Goal: Task Accomplishment & Management: Manage account settings

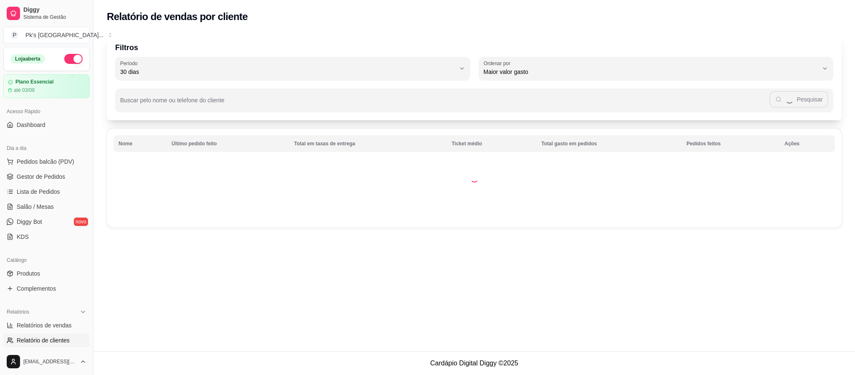
select select "30"
select select "HIGHEST_TOTAL_SPENT_WITH_ORDERS"
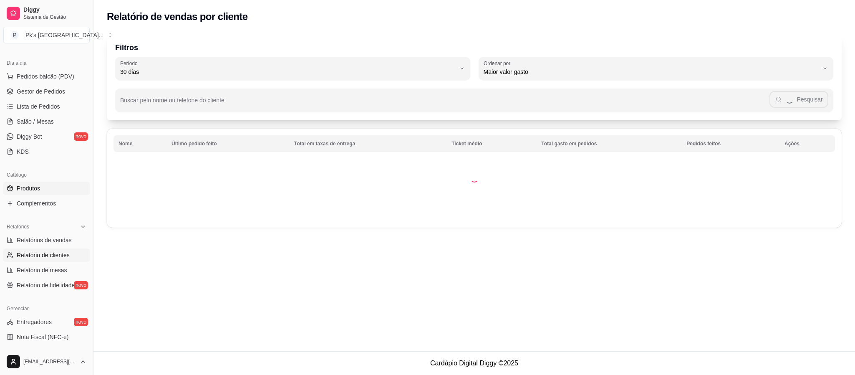
scroll to position [63, 0]
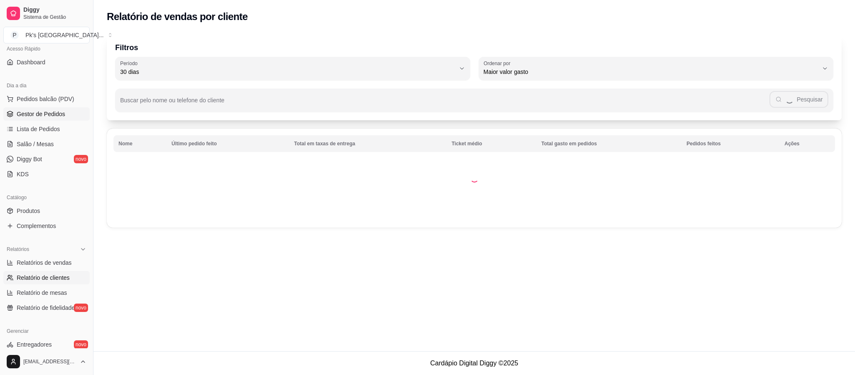
click at [62, 111] on span "Gestor de Pedidos" at bounding box center [41, 114] width 48 height 8
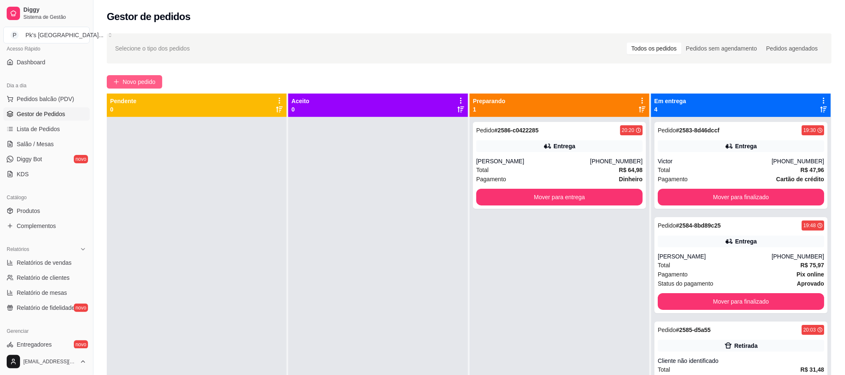
click at [126, 83] on span "Novo pedido" at bounding box center [139, 81] width 33 height 9
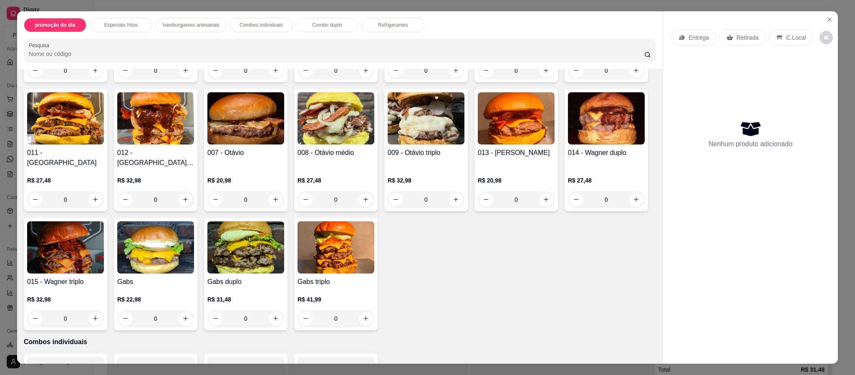
scroll to position [626, 0]
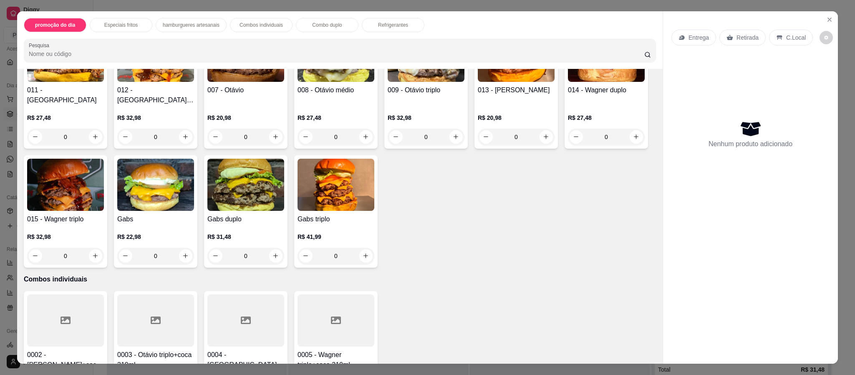
click at [478, 145] on div "0" at bounding box center [516, 137] width 77 height 17
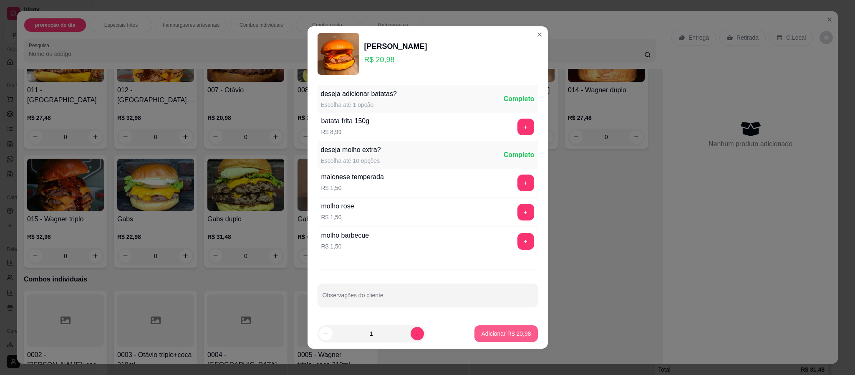
click at [481, 330] on p "Adicionar R$ 20,98" at bounding box center [506, 333] width 50 height 8
type input "1"
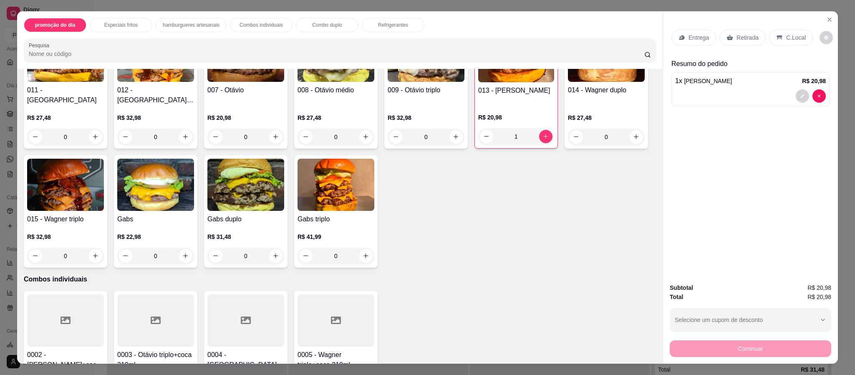
click at [104, 247] on div "0" at bounding box center [65, 255] width 77 height 17
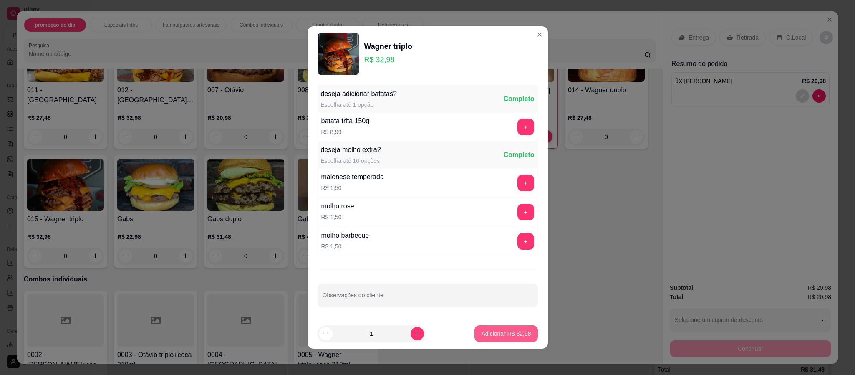
click at [491, 332] on p "Adicionar R$ 32,98" at bounding box center [506, 333] width 50 height 8
type input "1"
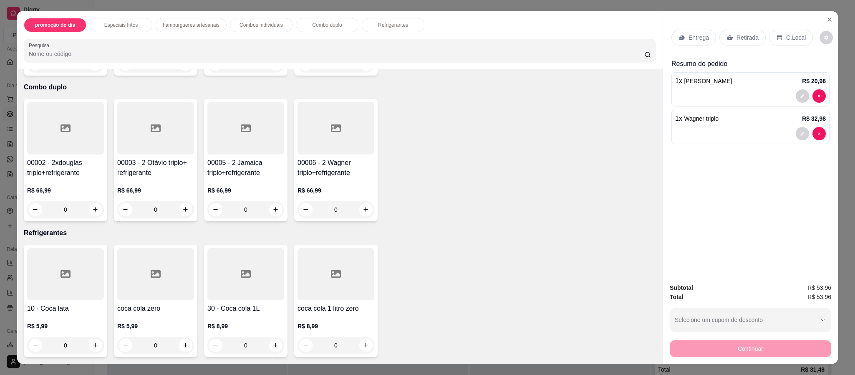
scroll to position [1064, 0]
click at [363, 344] on icon "increase-product-quantity" at bounding box center [366, 345] width 6 height 6
type input "1"
click at [786, 35] on p "C.Local" at bounding box center [796, 37] width 20 height 8
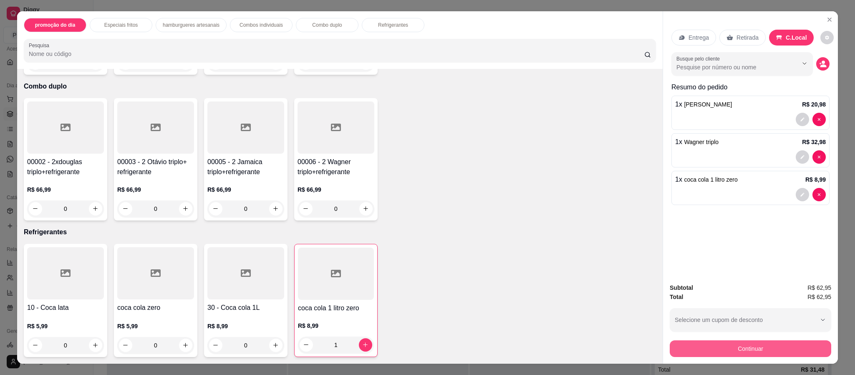
click at [760, 350] on button "Continuar" at bounding box center [750, 348] width 161 height 17
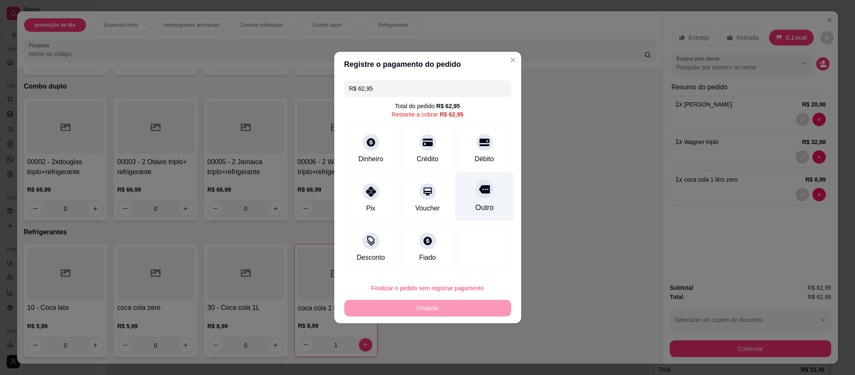
click at [481, 194] on icon at bounding box center [484, 189] width 11 height 11
type input "R$ 0,00"
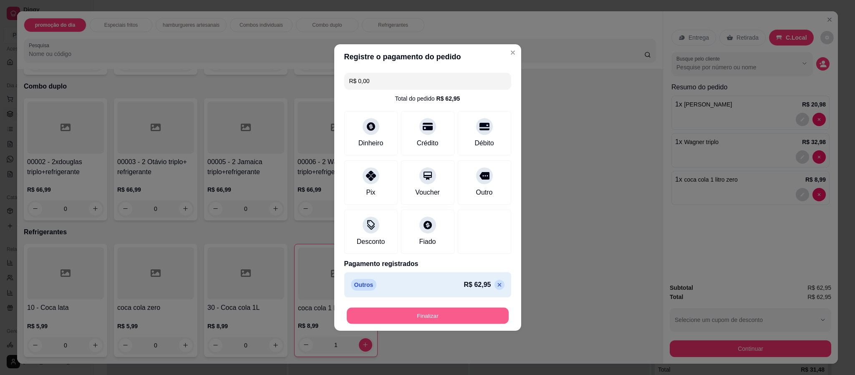
click at [466, 318] on button "Finalizar" at bounding box center [428, 315] width 162 height 16
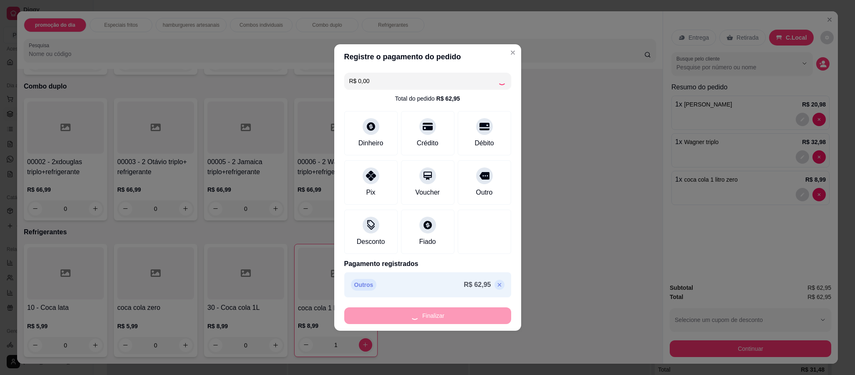
type input "0"
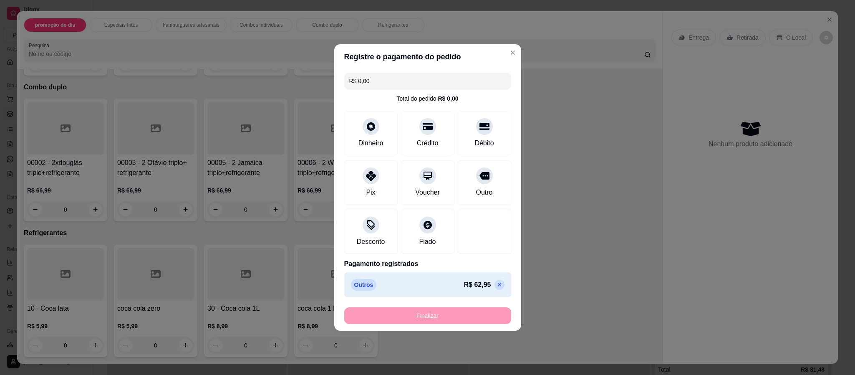
type input "-R$ 62,95"
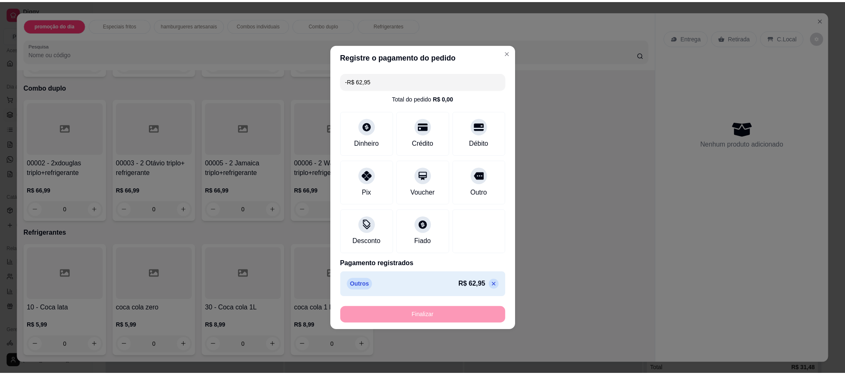
scroll to position [1063, 0]
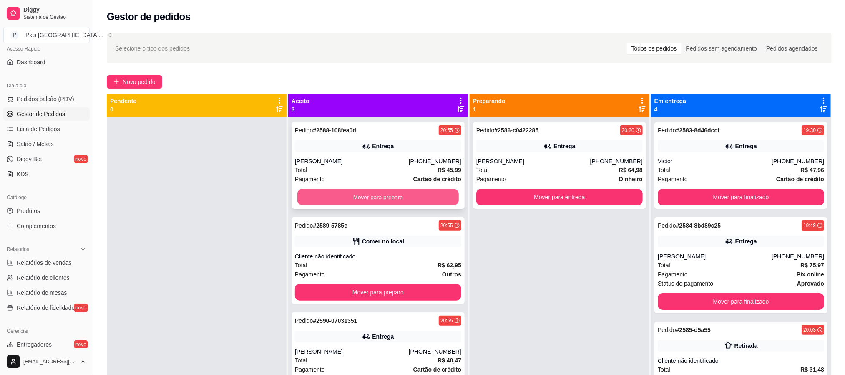
click at [401, 193] on button "Mover para preparo" at bounding box center [377, 197] width 161 height 16
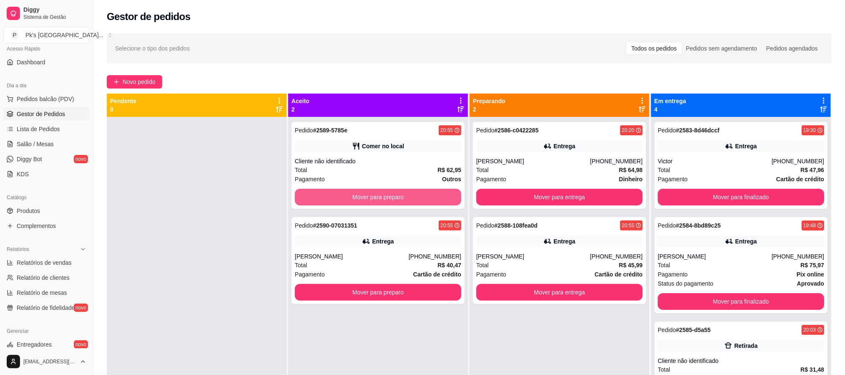
click at [401, 193] on button "Mover para preparo" at bounding box center [378, 197] width 166 height 17
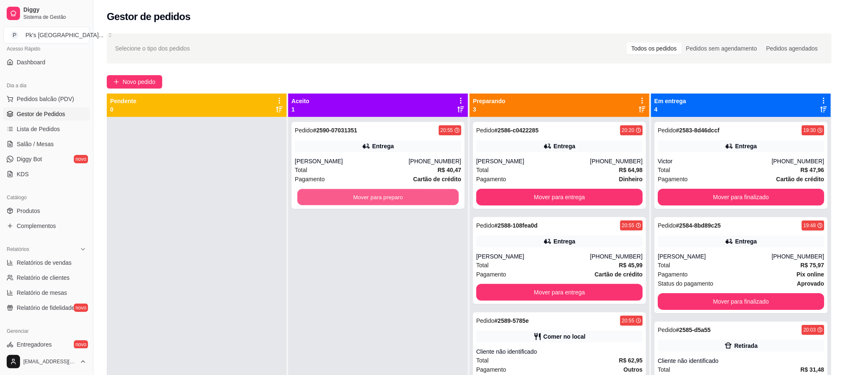
click at [401, 193] on button "Mover para preparo" at bounding box center [377, 197] width 161 height 16
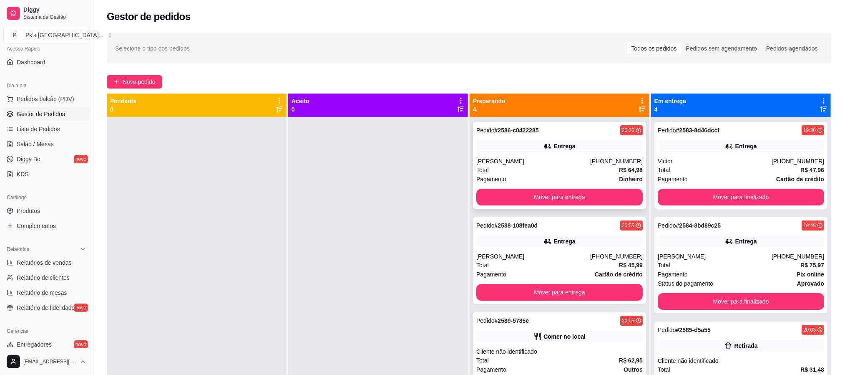
click at [544, 147] on icon at bounding box center [547, 146] width 6 height 5
click at [527, 198] on button "Mover para entrega" at bounding box center [559, 197] width 166 height 17
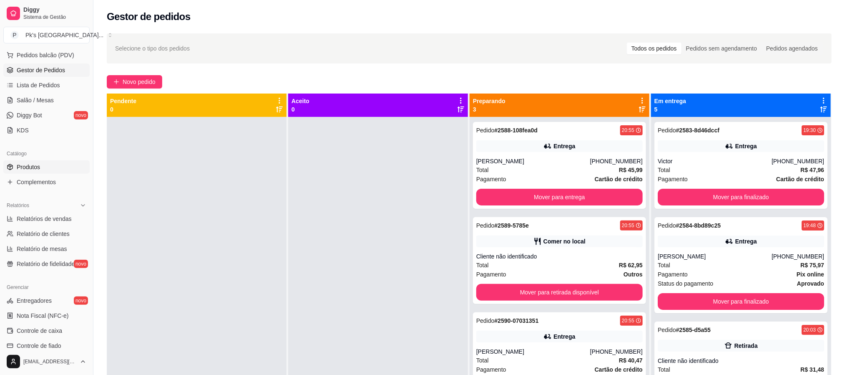
scroll to position [125, 0]
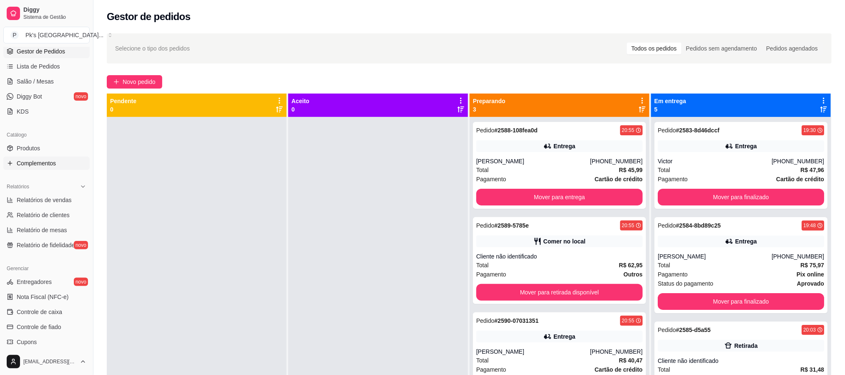
click at [58, 164] on link "Complementos" at bounding box center [46, 162] width 86 height 13
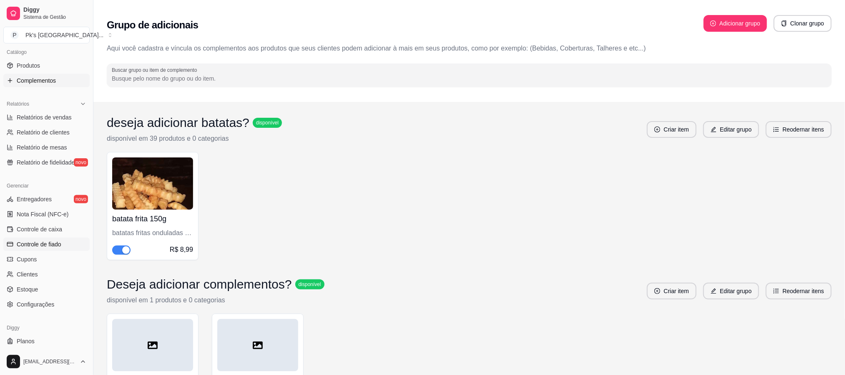
scroll to position [226, 0]
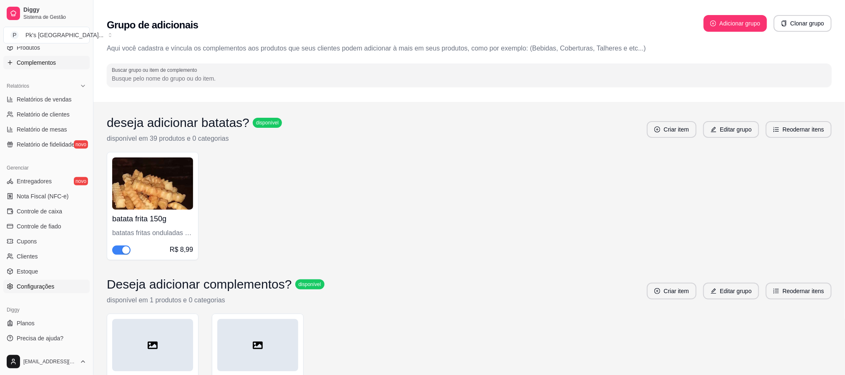
click at [49, 283] on span "Configurações" at bounding box center [36, 286] width 38 height 8
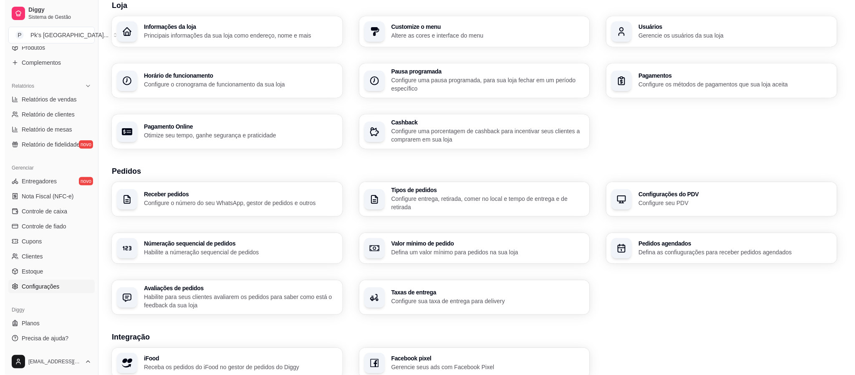
scroll to position [63, 0]
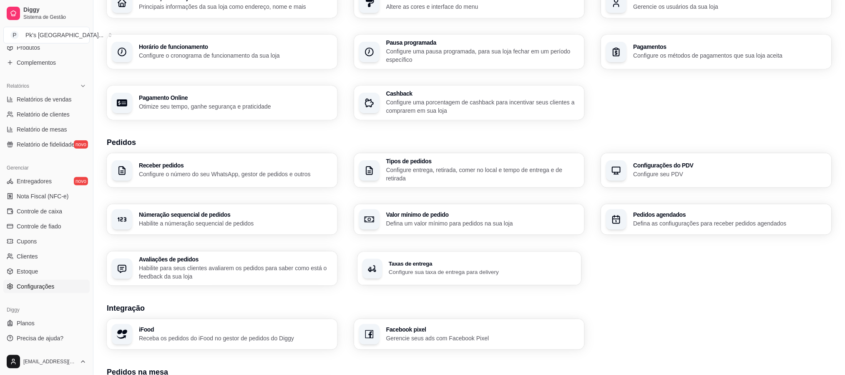
click at [434, 261] on h3 "Taxas de entrega" at bounding box center [483, 264] width 188 height 6
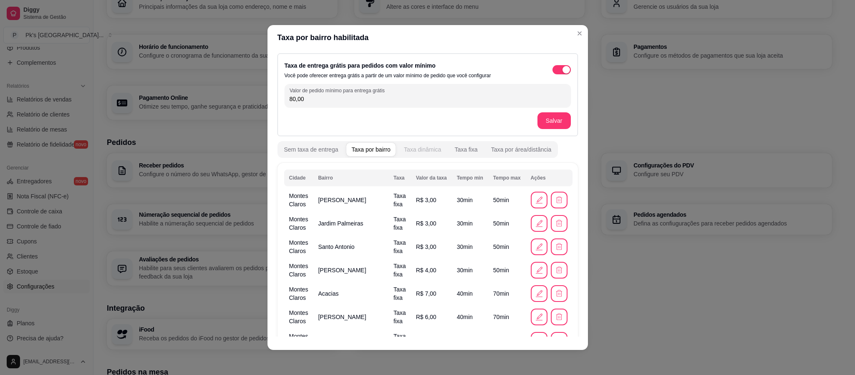
click at [423, 148] on div "Taxa dinâmica" at bounding box center [423, 149] width 38 height 8
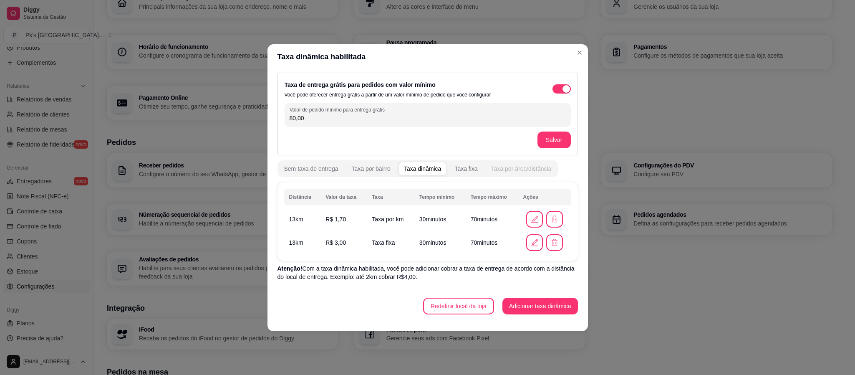
click at [511, 169] on div "Taxa por área/distância" at bounding box center [521, 168] width 60 height 8
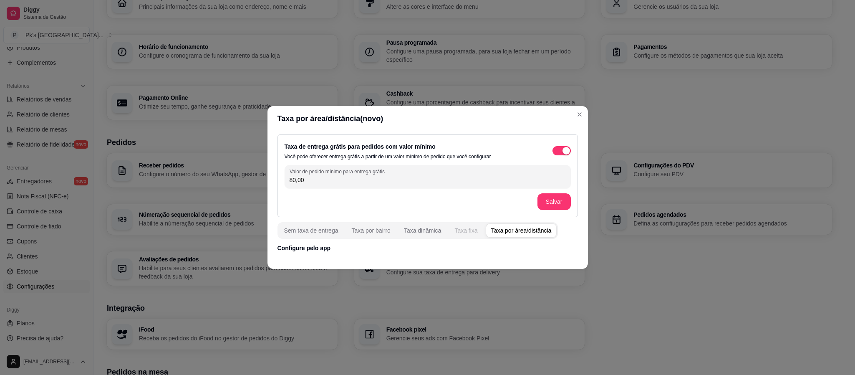
click at [459, 232] on div "Taxa fixa" at bounding box center [465, 230] width 23 height 8
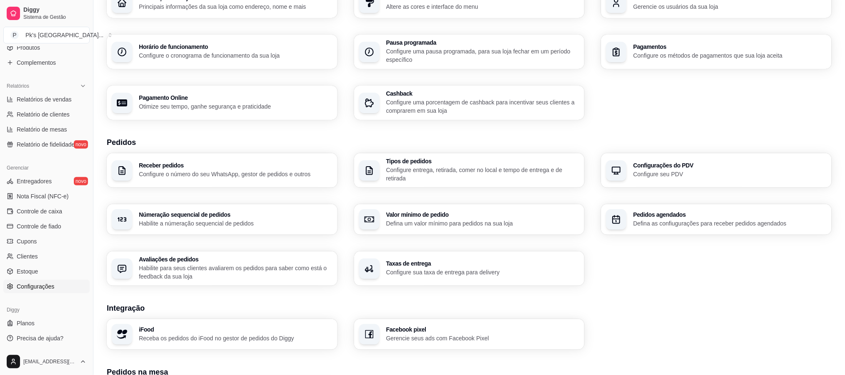
click at [472, 258] on div "Taxas de entrega Configure sua taxa de entrega para delivery" at bounding box center [469, 268] width 231 height 34
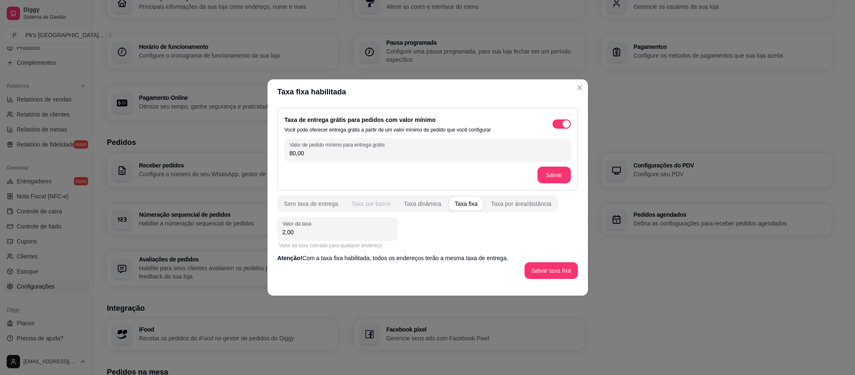
click at [382, 204] on div "Taxa por bairro" at bounding box center [370, 203] width 39 height 8
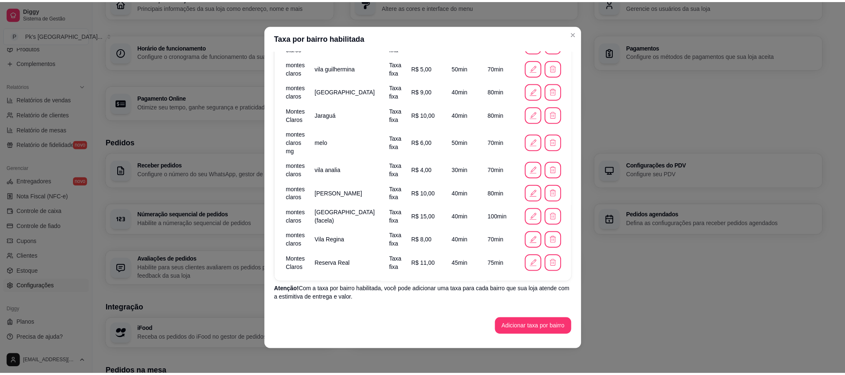
scroll to position [2, 0]
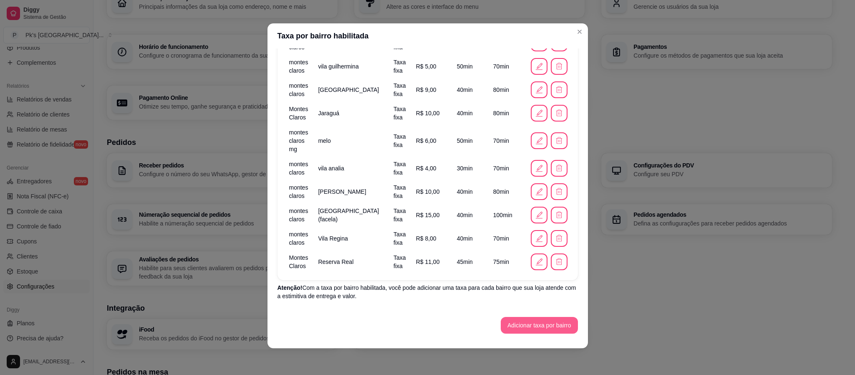
click at [539, 319] on button "Adicionar taxa por bairro" at bounding box center [539, 325] width 77 height 17
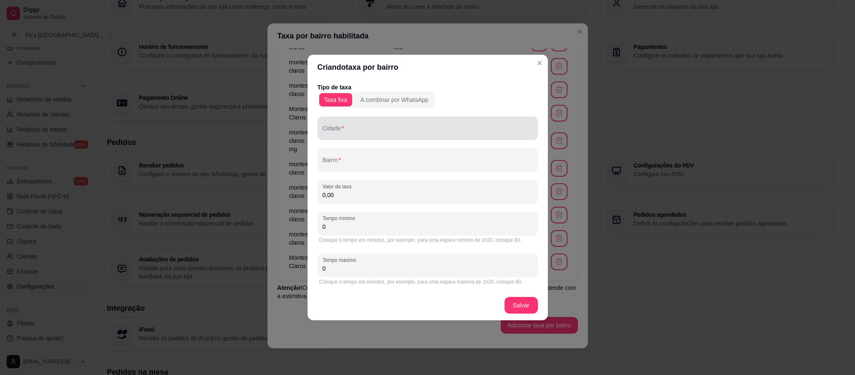
click at [347, 135] on input "Cidade" at bounding box center [428, 131] width 210 height 8
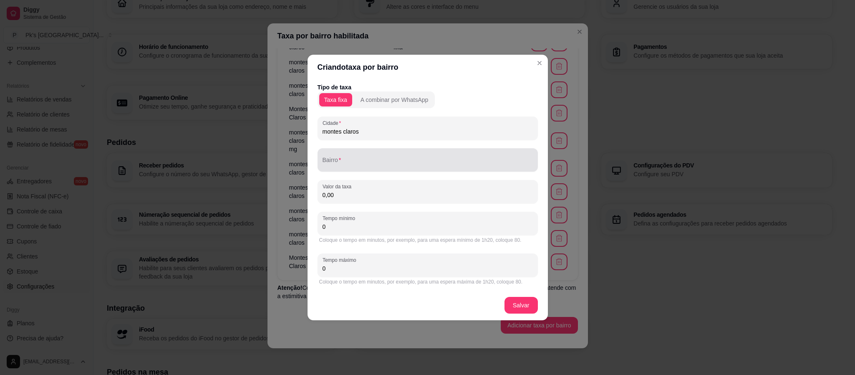
type input "montes claros"
click at [346, 161] on input "Bairro" at bounding box center [428, 163] width 210 height 8
type input "e"
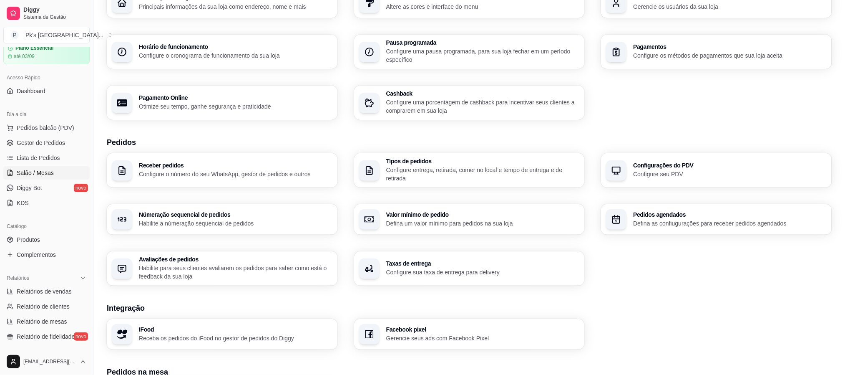
scroll to position [0, 0]
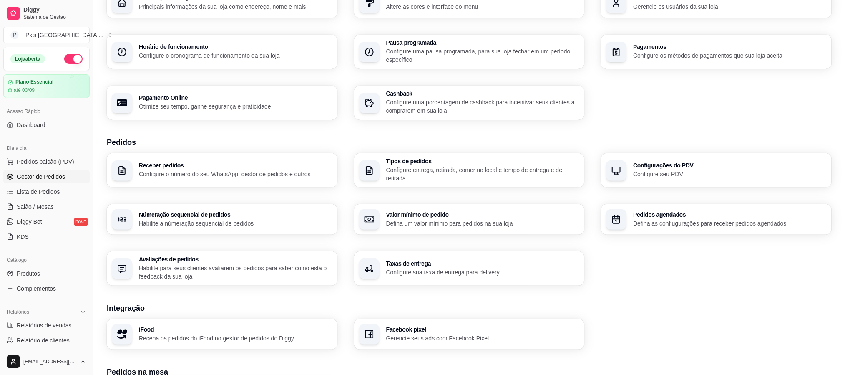
click at [53, 176] on span "Gestor de Pedidos" at bounding box center [41, 176] width 48 height 8
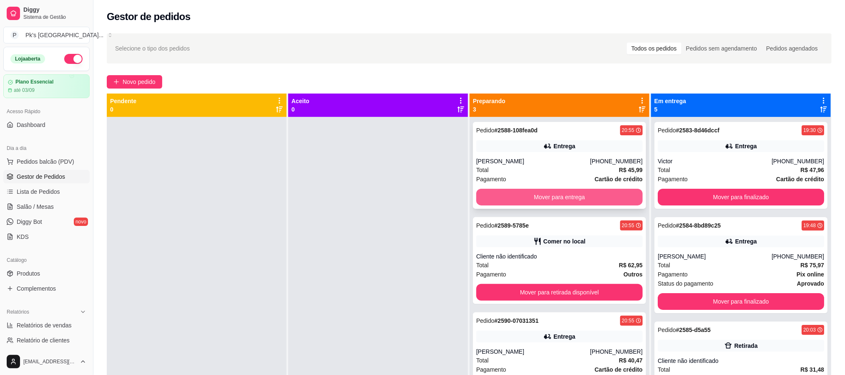
click at [563, 198] on button "Mover para entrega" at bounding box center [559, 197] width 166 height 17
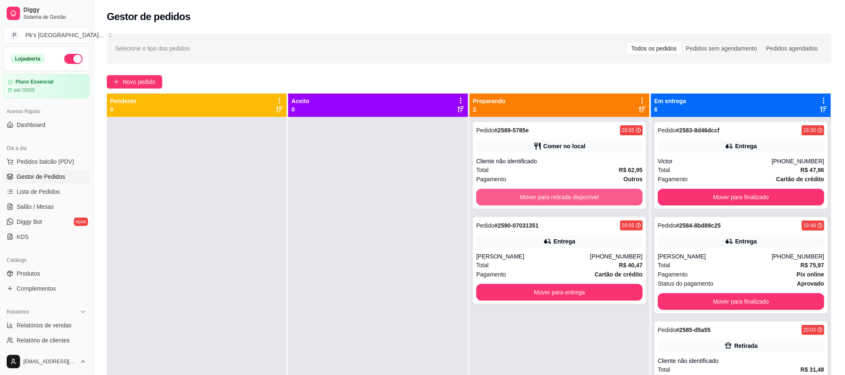
click at [563, 198] on button "Mover para retirada disponível" at bounding box center [559, 197] width 166 height 17
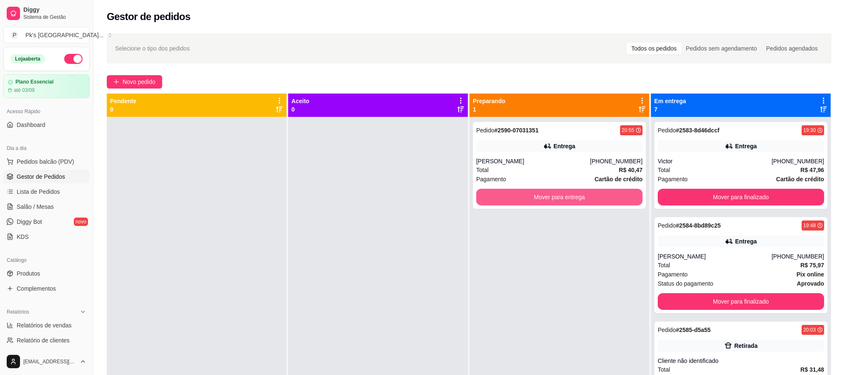
click at [563, 198] on button "Mover para entrega" at bounding box center [559, 197] width 166 height 17
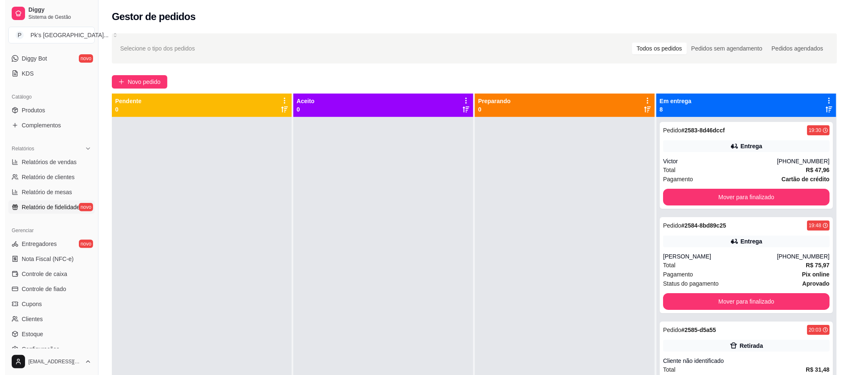
scroll to position [101, 0]
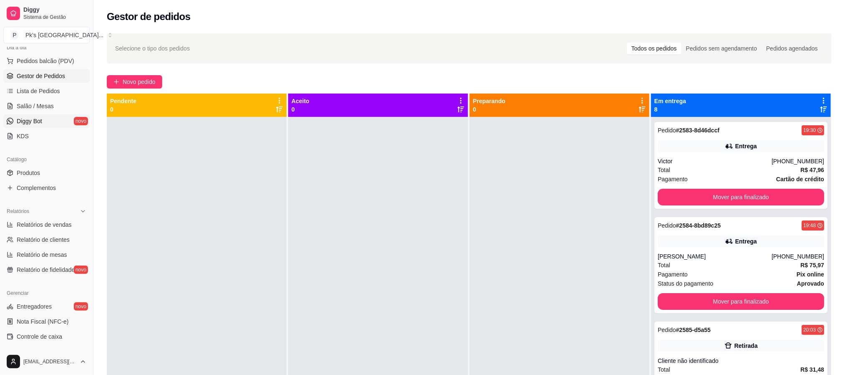
click at [55, 119] on link "Diggy Bot novo" at bounding box center [46, 120] width 86 height 13
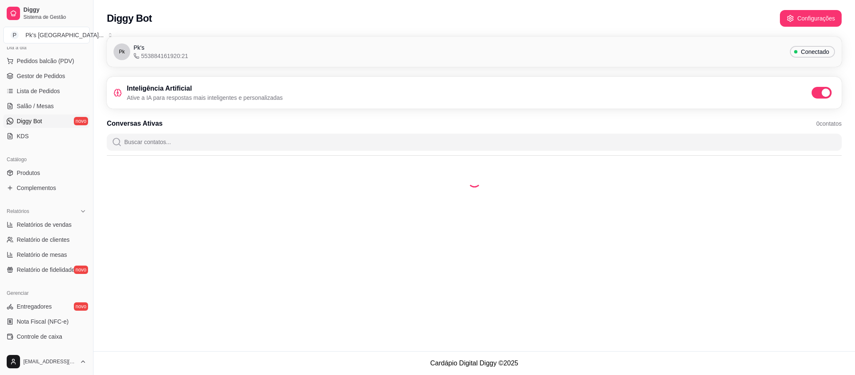
click at [830, 123] on span "0 contatos" at bounding box center [828, 123] width 25 height 8
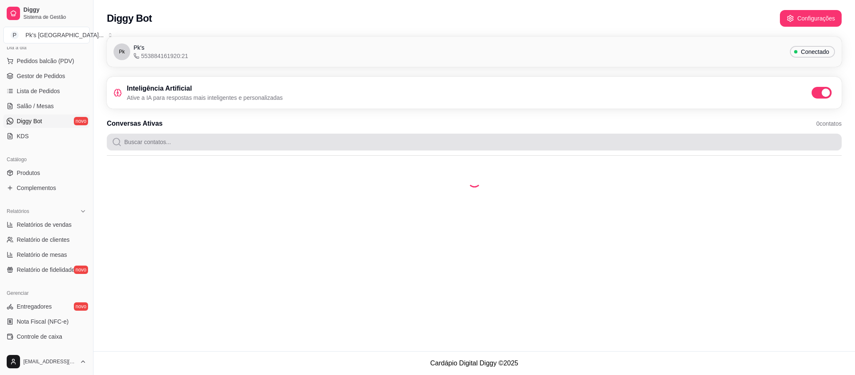
click at [741, 143] on input "Buscar contatos..." at bounding box center [479, 142] width 715 height 17
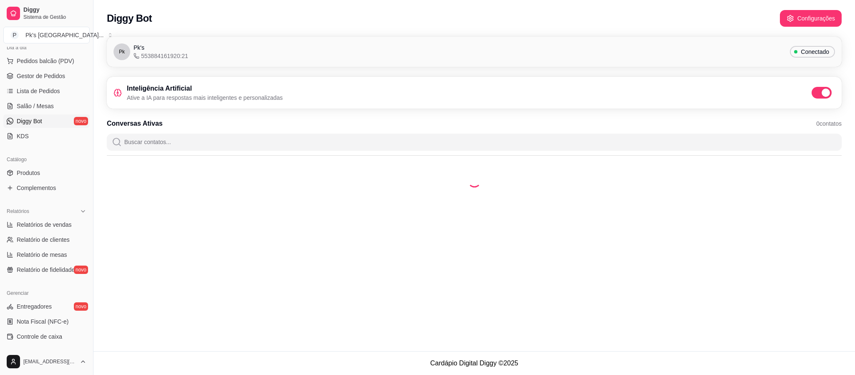
click at [264, 143] on input "Buscar contatos..." at bounding box center [479, 142] width 715 height 17
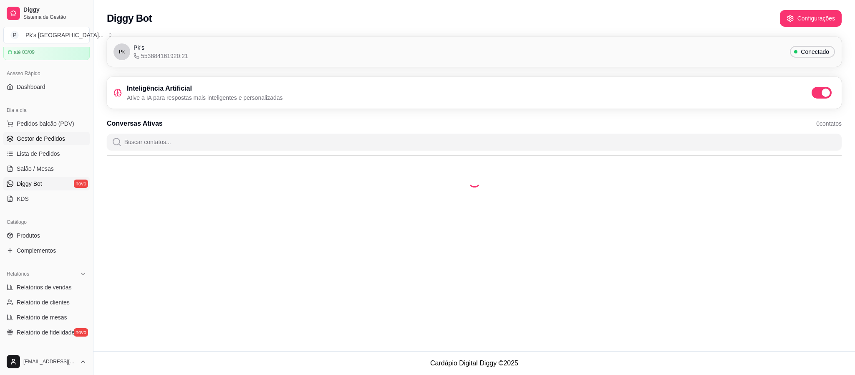
click at [60, 141] on span "Gestor de Pedidos" at bounding box center [41, 138] width 48 height 8
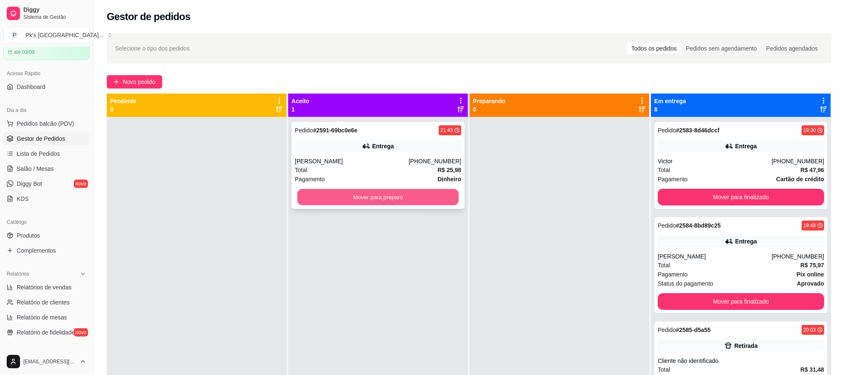
click at [321, 201] on button "Mover para preparo" at bounding box center [377, 197] width 161 height 16
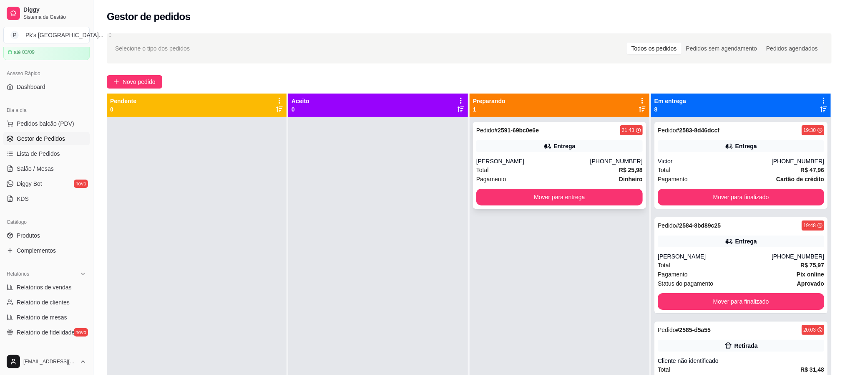
click at [522, 149] on div "Entrega" at bounding box center [559, 146] width 166 height 12
click at [52, 184] on link "Diggy Bot novo" at bounding box center [46, 183] width 86 height 13
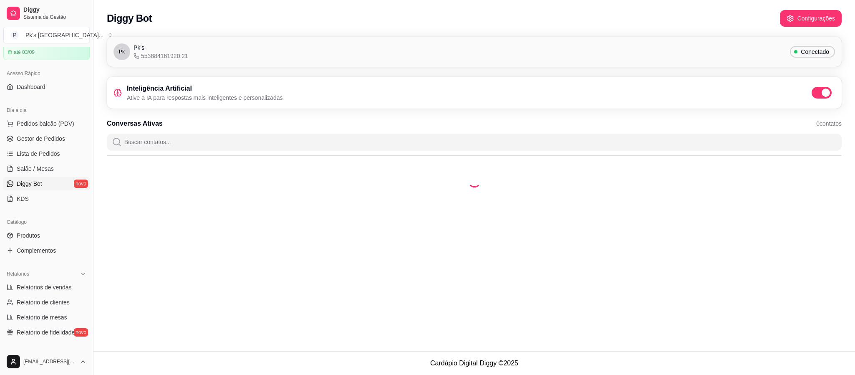
click at [458, 198] on div at bounding box center [474, 181] width 735 height 40
click at [272, 97] on p "Ative a IA para respostas mais inteligentes e personalizadas" at bounding box center [205, 97] width 156 height 8
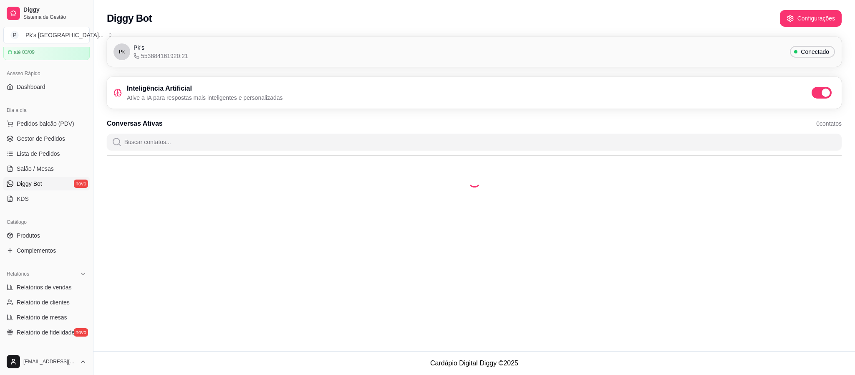
click at [228, 94] on p "Ative a IA para respostas mais inteligentes e personalizadas" at bounding box center [205, 97] width 156 height 8
click at [246, 98] on p "Ative a IA para respostas mais inteligentes e personalizadas" at bounding box center [205, 97] width 156 height 8
click at [60, 136] on span "Gestor de Pedidos" at bounding box center [41, 138] width 48 height 8
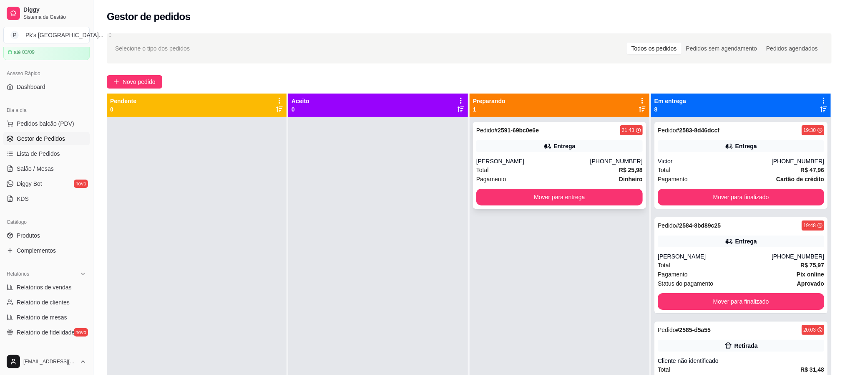
click at [544, 149] on icon at bounding box center [548, 146] width 8 height 8
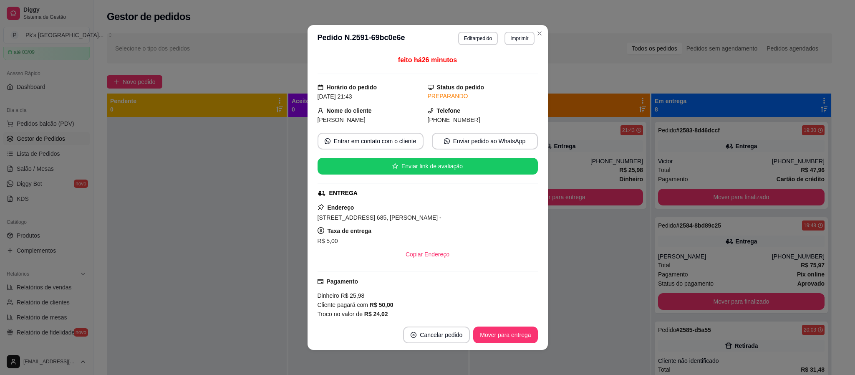
drag, startPoint x: 436, startPoint y: 220, endPoint x: 309, endPoint y: 222, distance: 126.4
click at [309, 222] on div "feito há 26 minutos Horário do pedido [DATE] 21:43 Status do pedido PREPARANDO …" at bounding box center [427, 186] width 240 height 268
copy span "[STREET_ADDRESS] 685, [PERSON_NAME] -"
click at [438, 219] on div "[STREET_ADDRESS] 685, [PERSON_NAME] -" at bounding box center [428, 217] width 220 height 10
drag, startPoint x: 431, startPoint y: 219, endPoint x: 312, endPoint y: 222, distance: 119.4
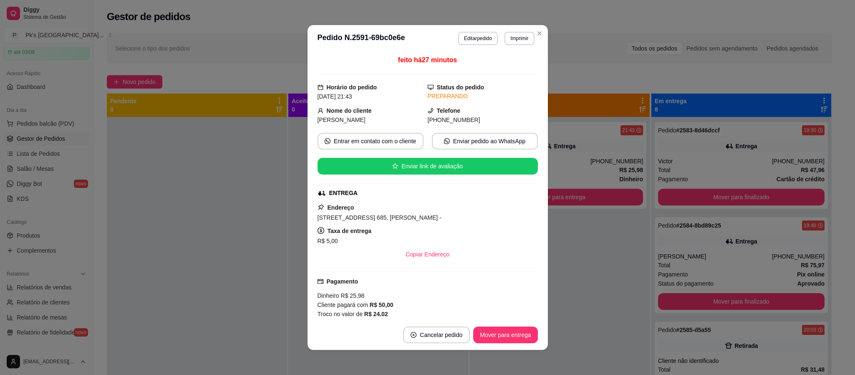
click at [312, 222] on div "feito há 27 minutos Horário do pedido [DATE] 21:43 Status do pedido PREPARANDO …" at bounding box center [427, 186] width 240 height 268
copy span "[STREET_ADDRESS] 685, [PERSON_NAME] -"
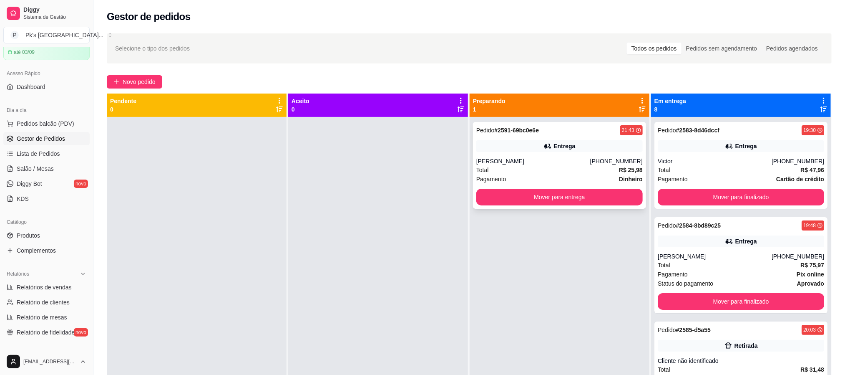
click at [545, 141] on div "Entrega" at bounding box center [559, 146] width 166 height 12
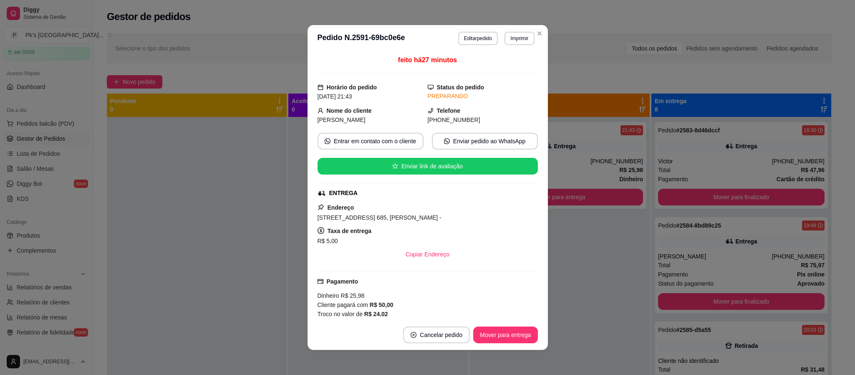
drag, startPoint x: 439, startPoint y: 219, endPoint x: 301, endPoint y: 220, distance: 137.7
click at [301, 220] on div "**********" at bounding box center [427, 187] width 855 height 375
copy span "[STREET_ADDRESS] 685, [PERSON_NAME] -"
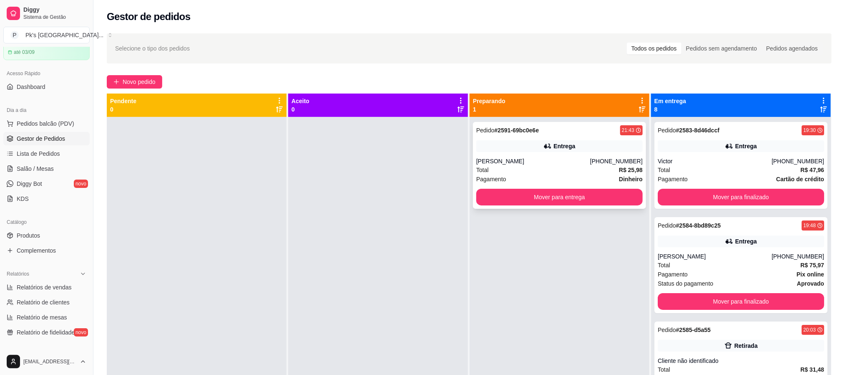
click at [577, 157] on div "[PERSON_NAME]" at bounding box center [533, 161] width 114 height 8
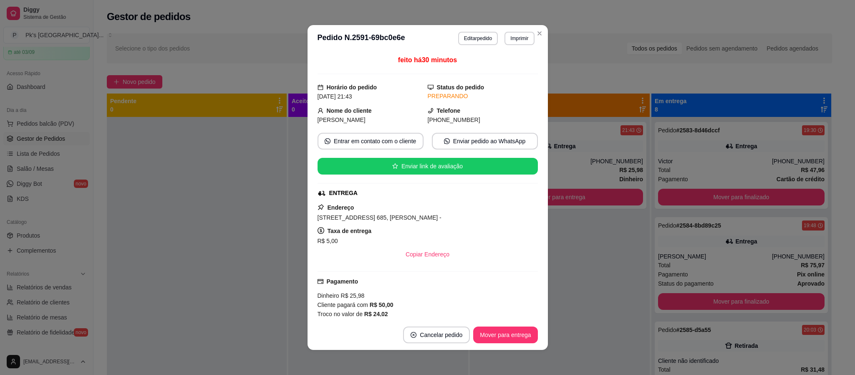
drag, startPoint x: 433, startPoint y: 218, endPoint x: 308, endPoint y: 221, distance: 124.8
click at [308, 221] on div "feito há 30 minutos Horário do pedido [DATE] 21:43 Status do pedido PREPARANDO …" at bounding box center [427, 186] width 240 height 268
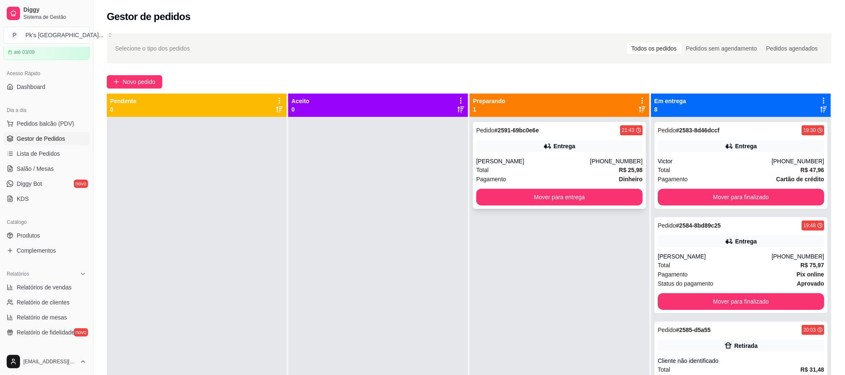
click at [536, 153] on div "Pedido # 2591-69bc0e6e 21:43 Entrega Mariana [PHONE_NUMBER] Total R$ 25,98 Paga…" at bounding box center [559, 165] width 173 height 87
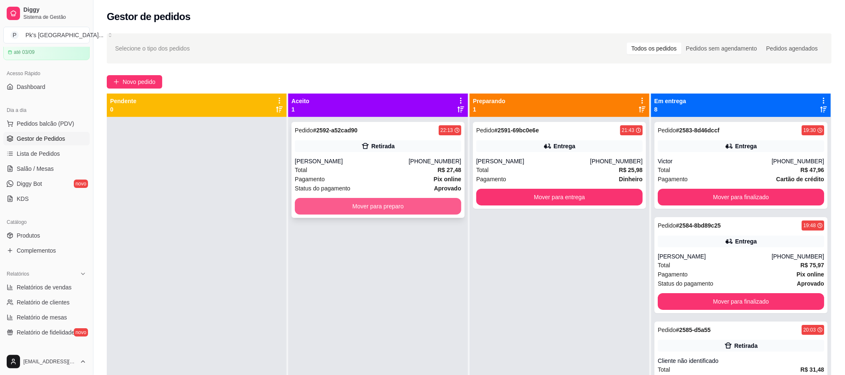
click at [367, 202] on button "Mover para preparo" at bounding box center [378, 206] width 166 height 17
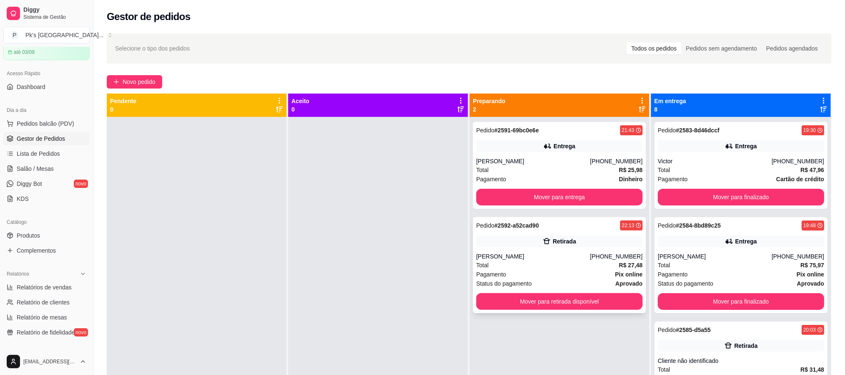
click at [565, 261] on div "Total R$ 27,48" at bounding box center [559, 264] width 166 height 9
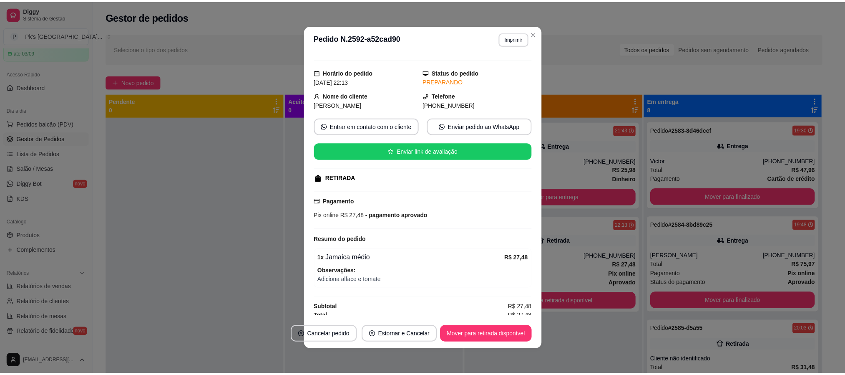
scroll to position [23, 0]
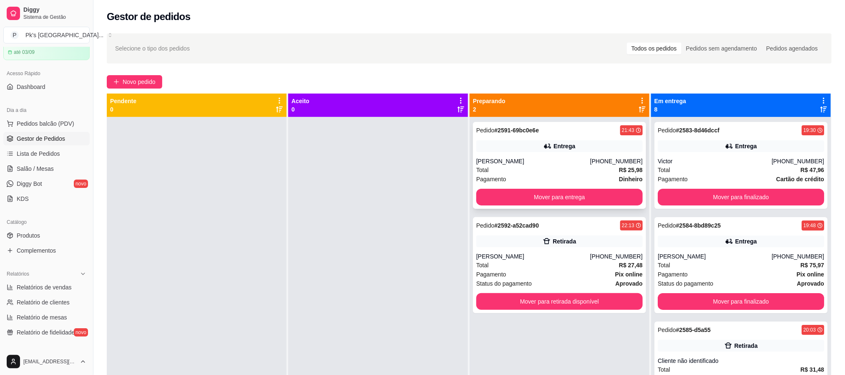
click at [541, 141] on div "Entrega" at bounding box center [559, 146] width 166 height 12
click at [412, 246] on div at bounding box center [378, 304] width 180 height 375
click at [536, 203] on button "Mover para entrega" at bounding box center [559, 197] width 161 height 16
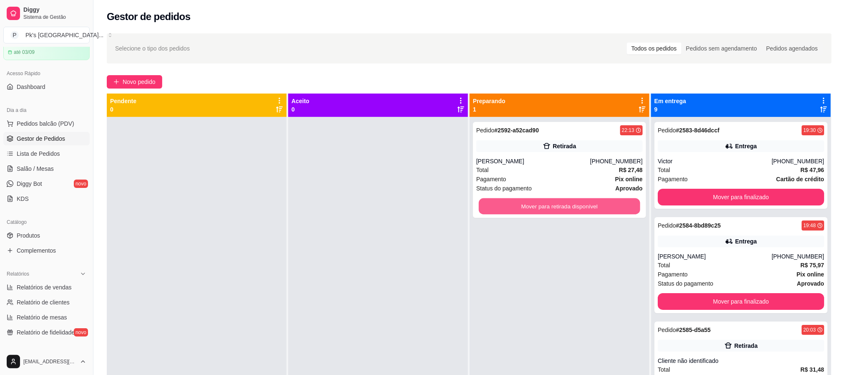
click at [536, 203] on button "Mover para retirada disponível" at bounding box center [559, 206] width 161 height 16
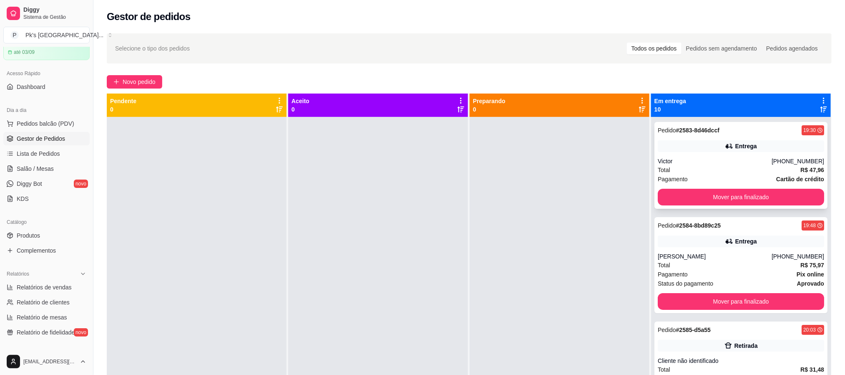
click at [735, 144] on div "Entrega" at bounding box center [746, 146] width 22 height 8
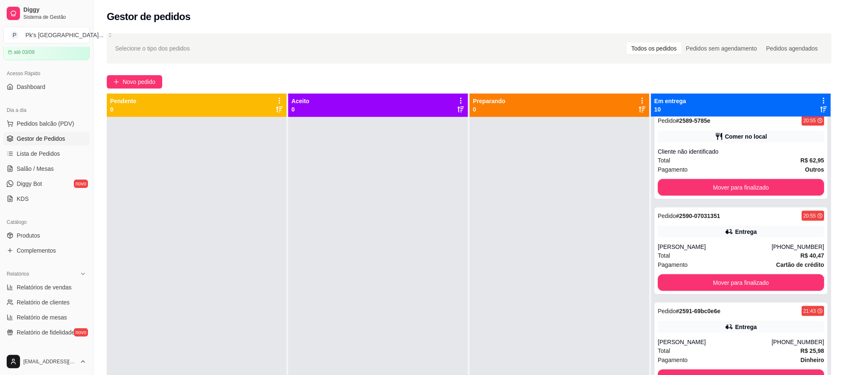
scroll to position [602, 0]
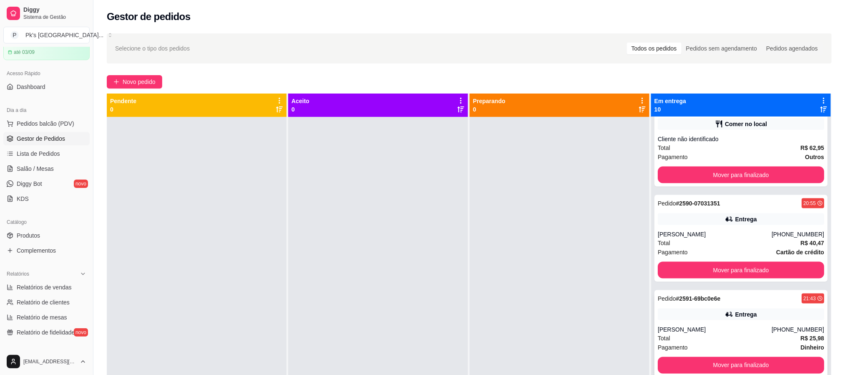
click at [740, 311] on div "Entrega" at bounding box center [746, 314] width 22 height 8
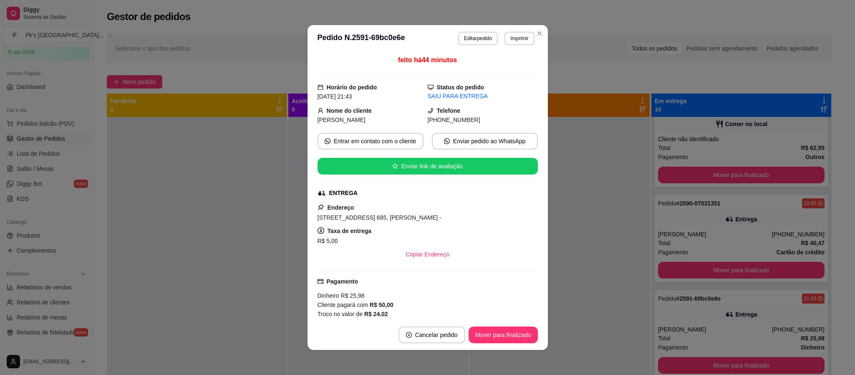
drag, startPoint x: 431, startPoint y: 219, endPoint x: 297, endPoint y: 216, distance: 134.0
click at [297, 216] on div "**********" at bounding box center [427, 187] width 855 height 375
click at [424, 244] on div "R$ 5,00" at bounding box center [428, 241] width 220 height 10
drag, startPoint x: 441, startPoint y: 219, endPoint x: 301, endPoint y: 218, distance: 139.8
click at [301, 218] on div "**********" at bounding box center [427, 187] width 855 height 375
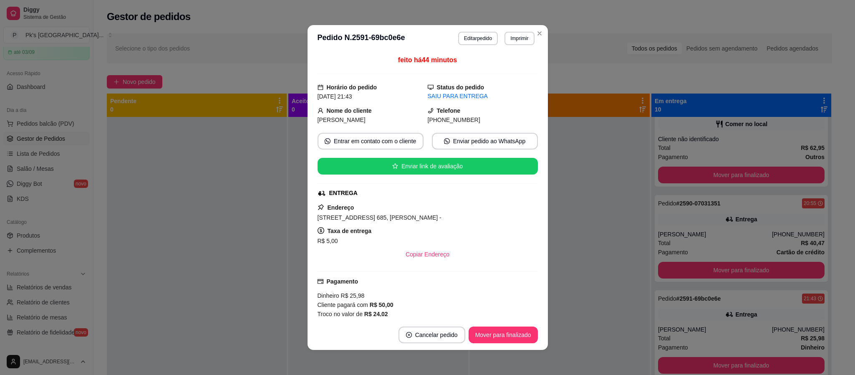
copy span "[STREET_ADDRESS] 685, [PERSON_NAME] -"
drag, startPoint x: 462, startPoint y: 118, endPoint x: 417, endPoint y: 124, distance: 45.5
click at [417, 124] on div "Nome do cliente [PERSON_NAME] [PHONE_NUMBER]" at bounding box center [428, 115] width 220 height 18
click at [401, 120] on div "[PERSON_NAME]" at bounding box center [373, 119] width 110 height 9
drag, startPoint x: 411, startPoint y: 120, endPoint x: 469, endPoint y: 122, distance: 58.9
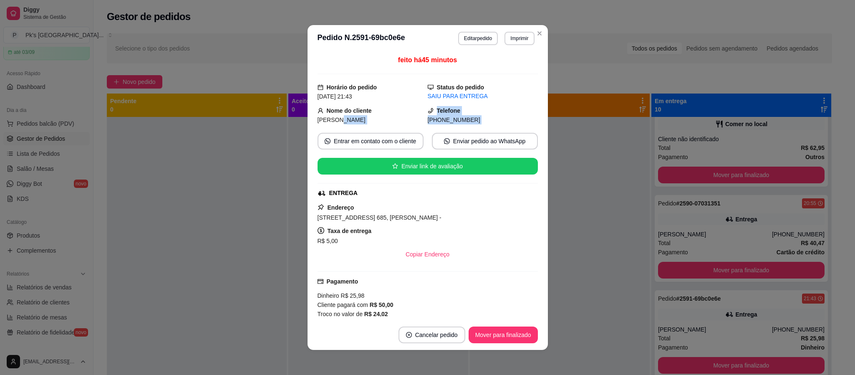
click at [465, 129] on div "feito há 45 minutos Horário do pedido [DATE] 21:43 Status do pedido SAIU PARA E…" at bounding box center [428, 185] width 220 height 261
click at [472, 116] on div "[PHONE_NUMBER]" at bounding box center [483, 119] width 110 height 9
drag, startPoint x: 470, startPoint y: 118, endPoint x: 418, endPoint y: 123, distance: 51.6
click at [428, 123] on div "[PHONE_NUMBER]" at bounding box center [483, 119] width 110 height 9
copy span "[PHONE_NUMBER]"
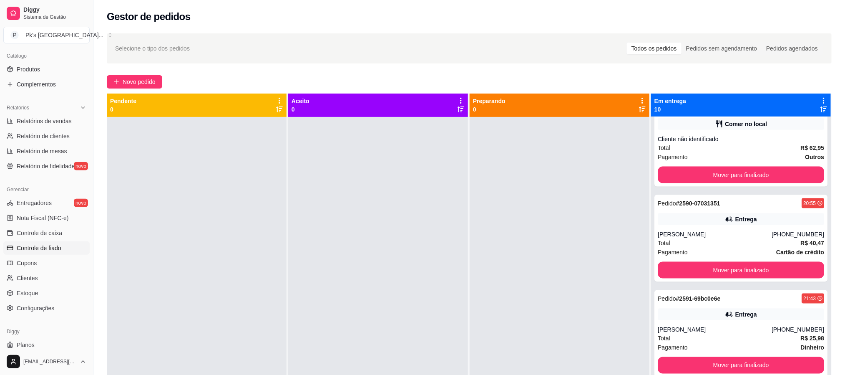
scroll to position [226, 0]
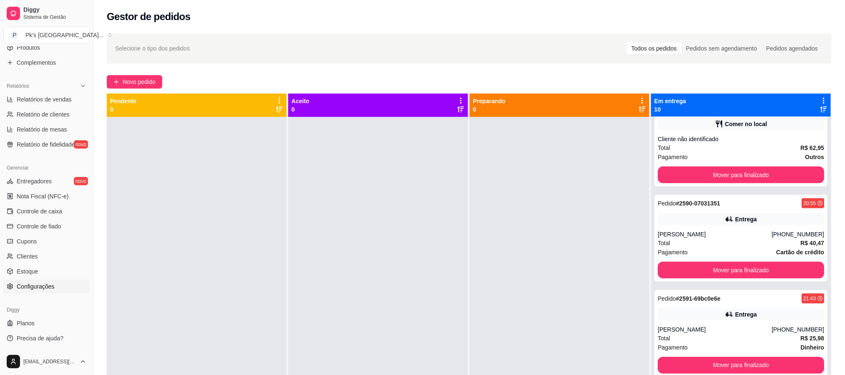
click at [50, 282] on span "Configurações" at bounding box center [36, 286] width 38 height 8
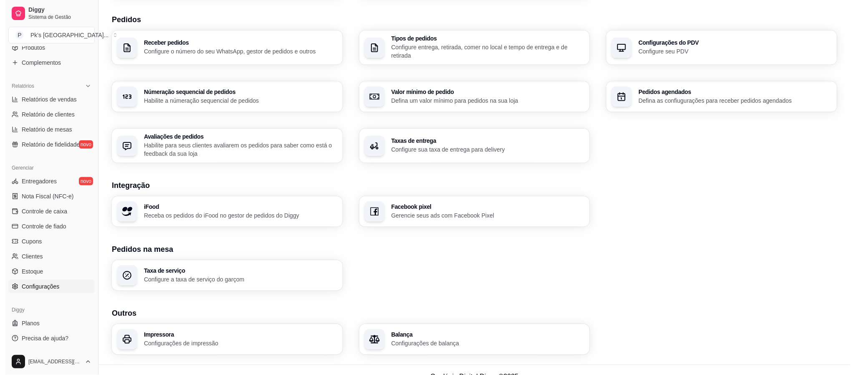
scroll to position [188, 0]
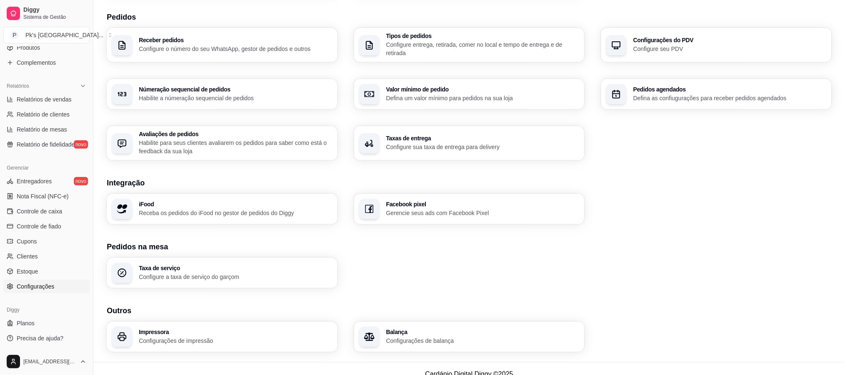
click at [434, 144] on p "Configure sua taxa de entrega para delivery" at bounding box center [483, 147] width 194 height 8
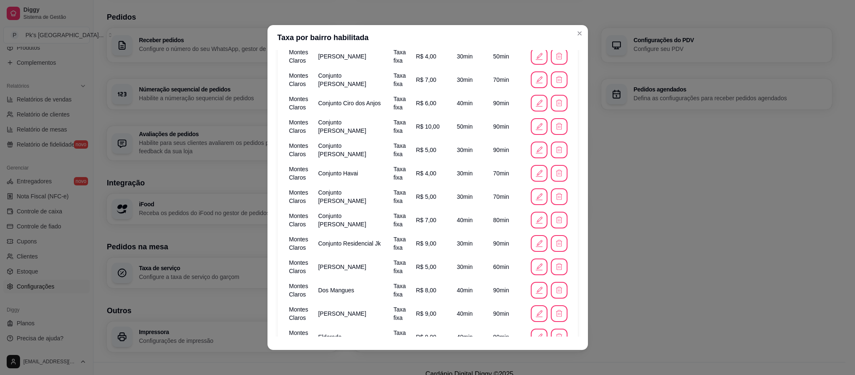
scroll to position [814, 0]
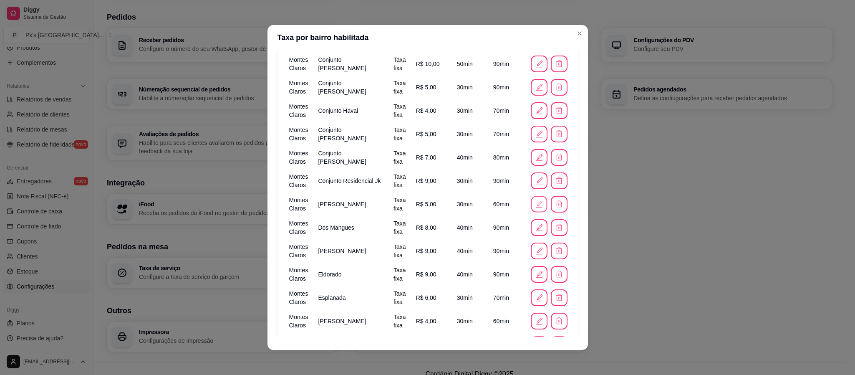
click at [534, 208] on icon "button" at bounding box center [538, 203] width 9 height 9
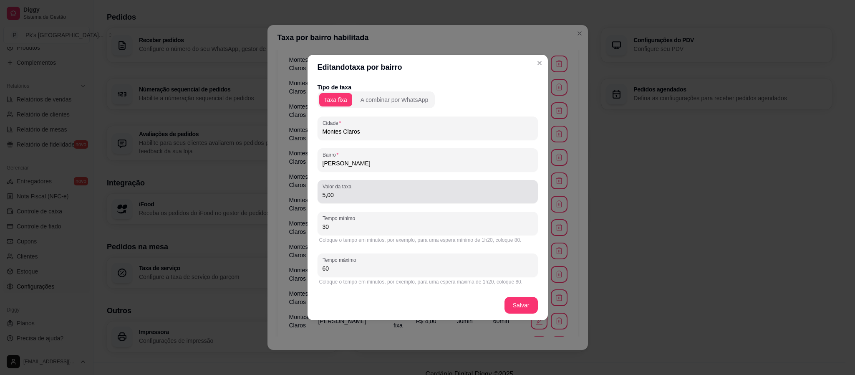
click at [356, 195] on input "5,00" at bounding box center [428, 195] width 210 height 8
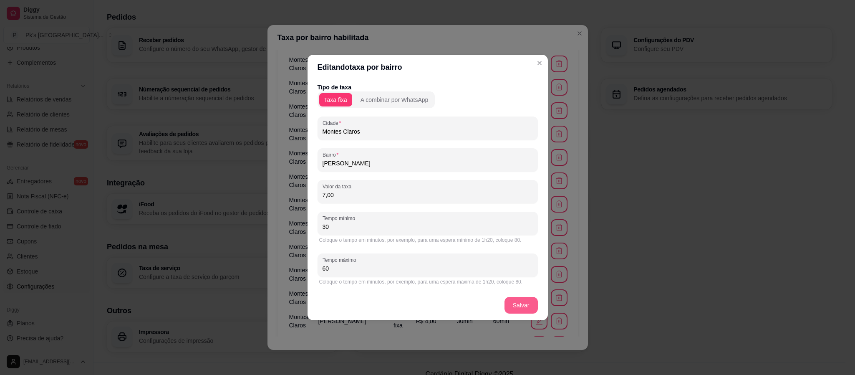
type input "7,00"
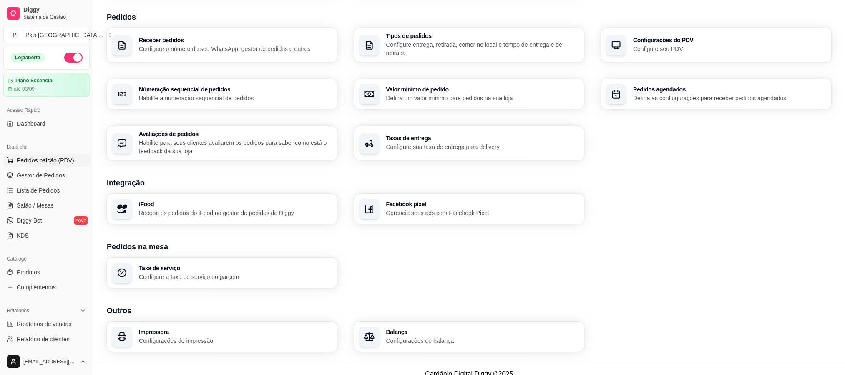
scroll to position [0, 0]
click at [45, 183] on link "Gestor de Pedidos" at bounding box center [46, 176] width 86 height 13
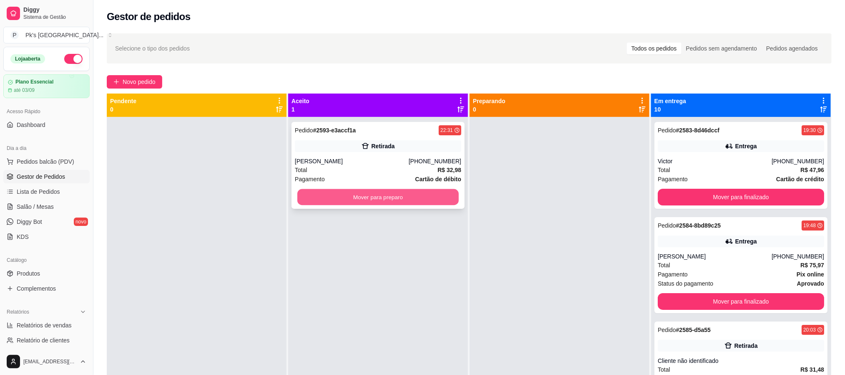
click at [413, 195] on button "Mover para preparo" at bounding box center [377, 197] width 161 height 16
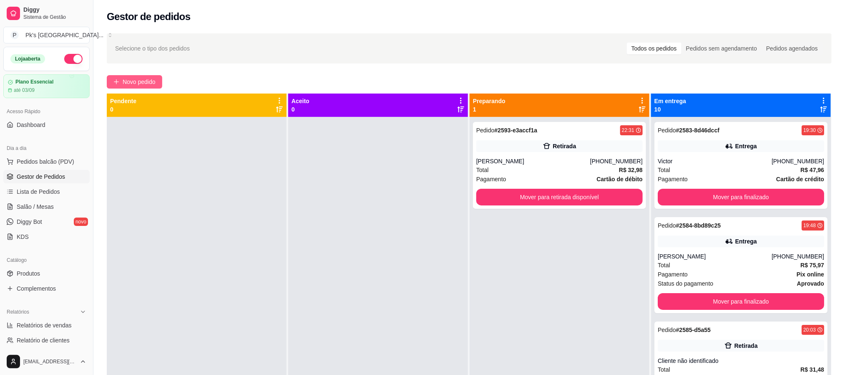
click at [144, 78] on span "Novo pedido" at bounding box center [139, 81] width 33 height 9
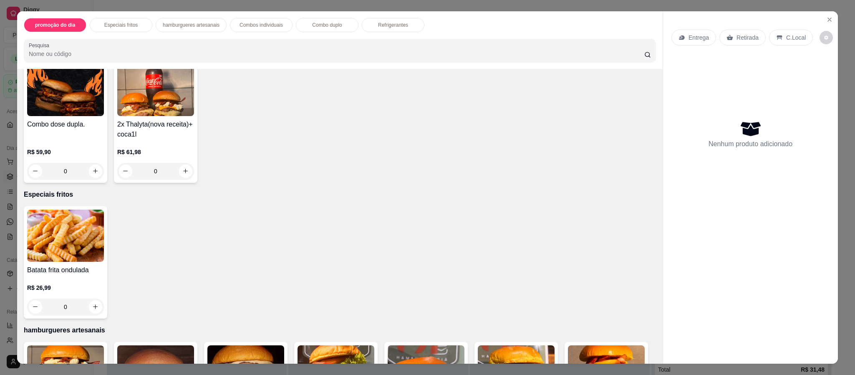
scroll to position [125, 0]
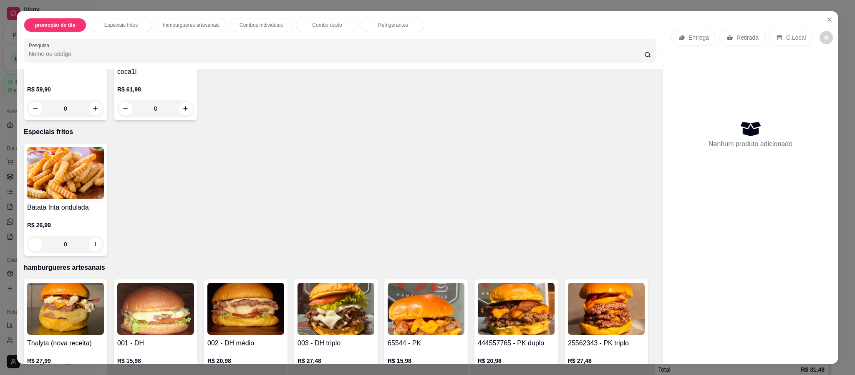
click at [88, 309] on img at bounding box center [65, 308] width 77 height 52
click at [95, 246] on div "0" at bounding box center [65, 244] width 77 height 17
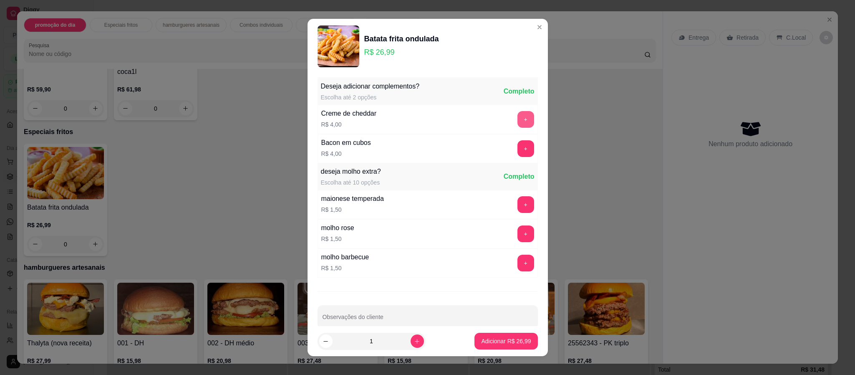
click at [517, 124] on button "+" at bounding box center [525, 119] width 17 height 17
click at [502, 342] on p "Adicionar R$ 30,99" at bounding box center [506, 341] width 50 height 8
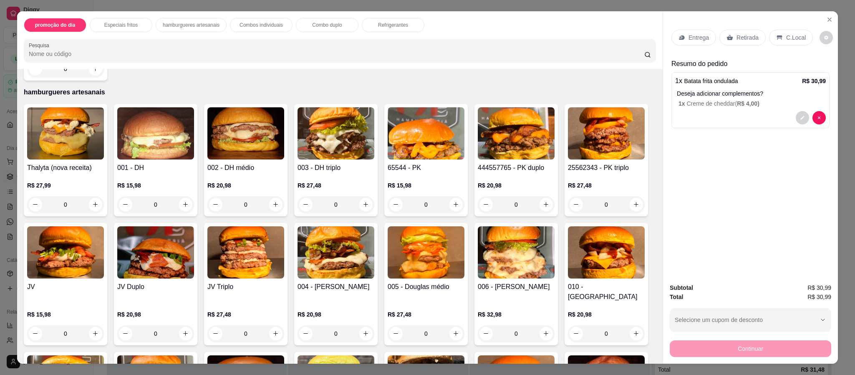
scroll to position [313, 0]
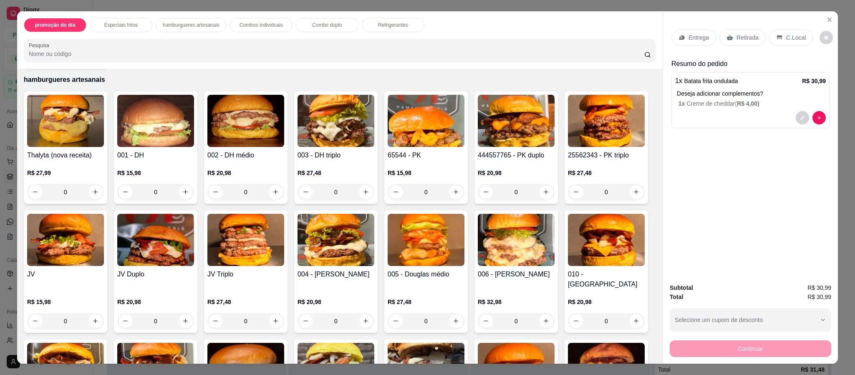
click at [194, 313] on div "0" at bounding box center [155, 321] width 77 height 17
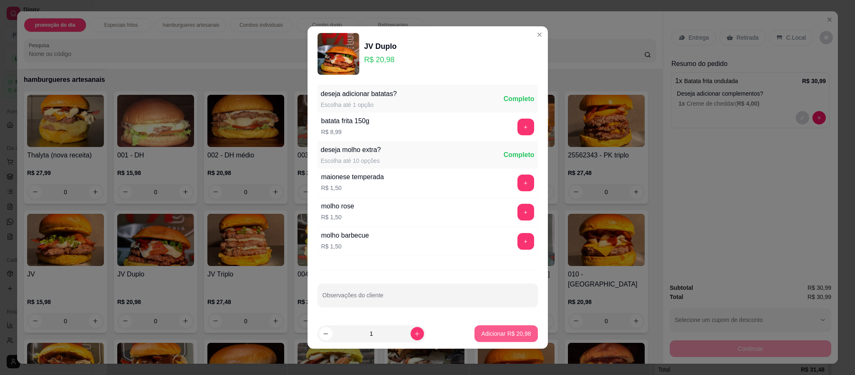
click at [499, 340] on button "Adicionar R$ 20,98" at bounding box center [505, 333] width 63 height 17
type input "1"
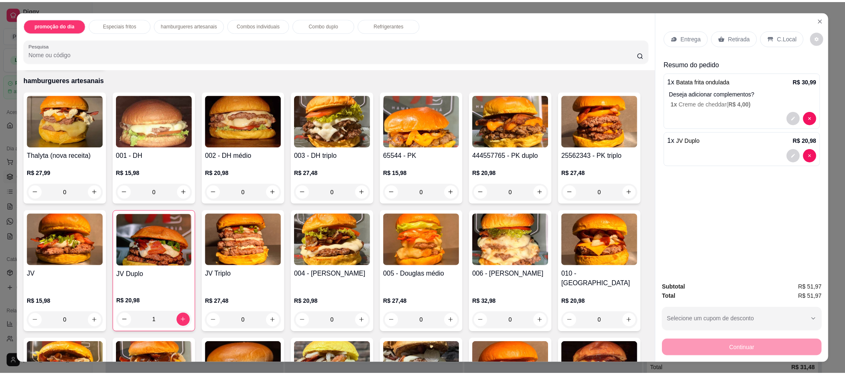
scroll to position [15, 0]
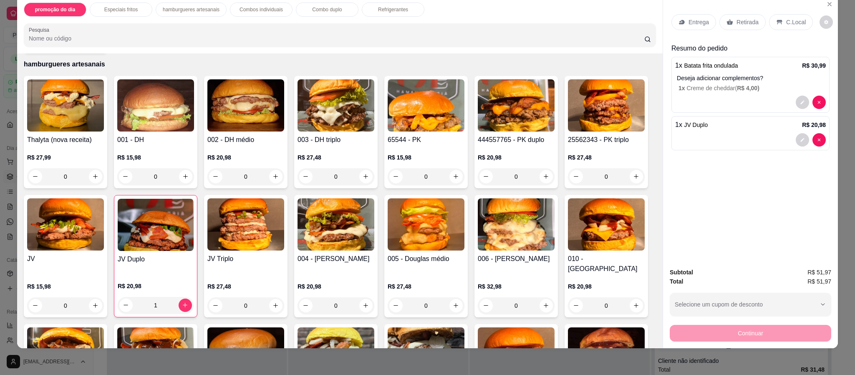
click at [746, 23] on p "Retirada" at bounding box center [747, 22] width 22 height 8
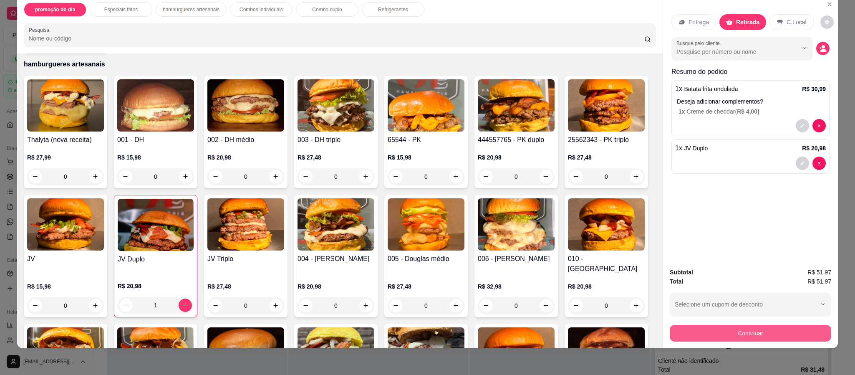
click at [765, 340] on button "Continuar" at bounding box center [750, 333] width 161 height 17
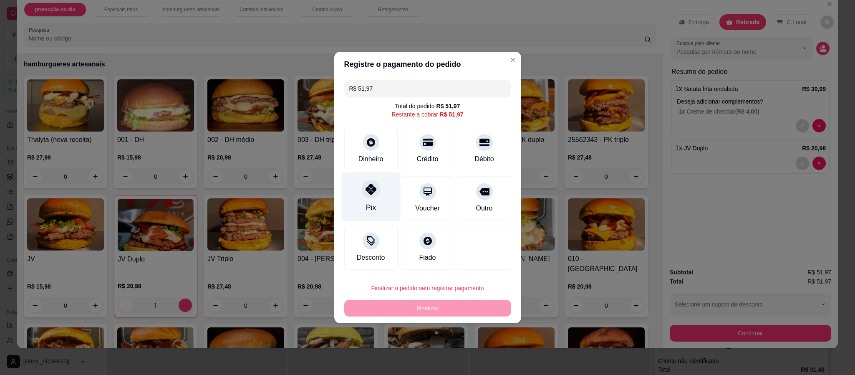
click at [372, 197] on div at bounding box center [371, 189] width 18 height 18
type input "R$ 0,00"
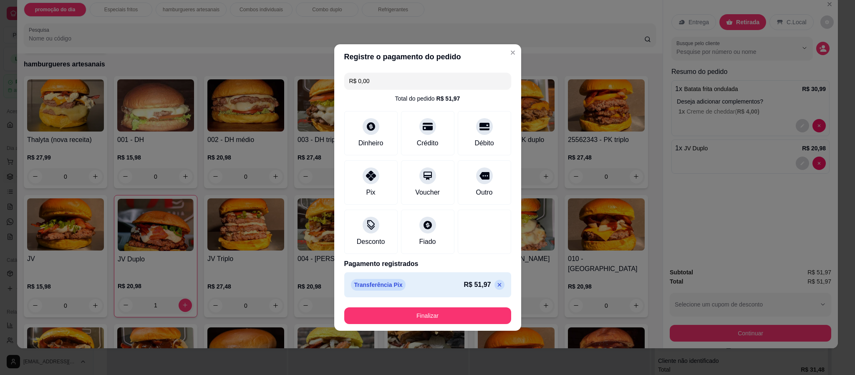
click at [461, 306] on footer "Finalizar" at bounding box center [427, 315] width 187 height 30
click at [462, 312] on button "Finalizar" at bounding box center [428, 315] width 162 height 16
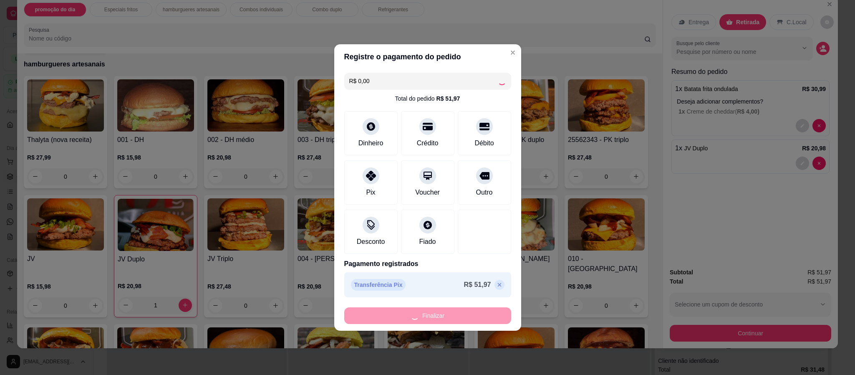
type input "0"
type input "-R$ 51,97"
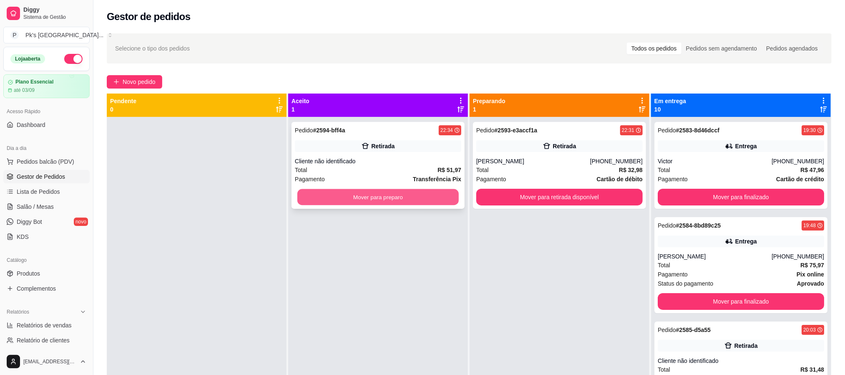
click at [409, 198] on button "Mover para preparo" at bounding box center [377, 197] width 161 height 16
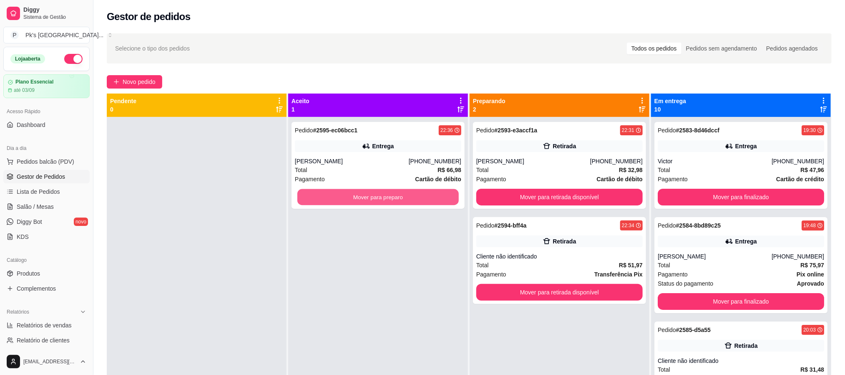
click at [409, 198] on button "Mover para preparo" at bounding box center [377, 197] width 161 height 16
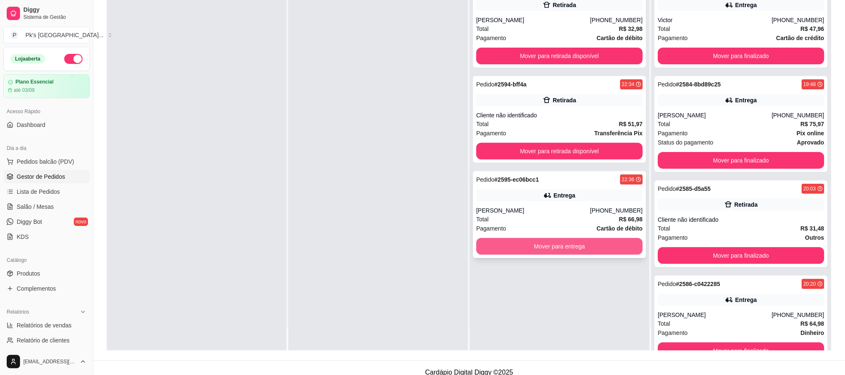
scroll to position [125, 0]
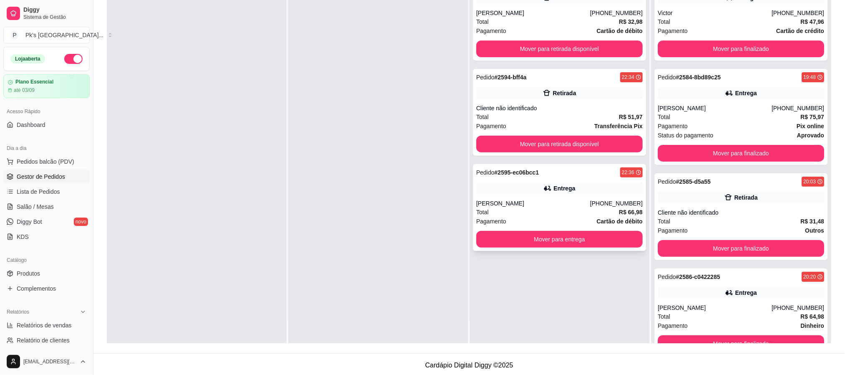
click at [561, 209] on div "Total R$ 66,98" at bounding box center [559, 211] width 166 height 9
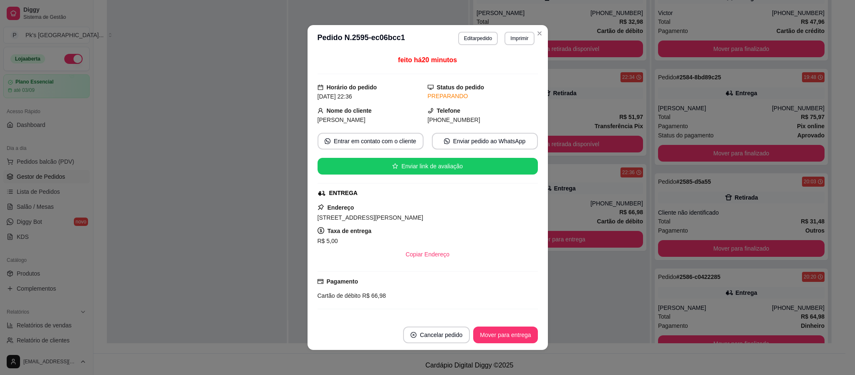
click at [419, 224] on div "Endereço [STREET_ADDRESS] - 39400531 Apto 201 Taxa de entrega R$ 5,00 Copiar En…" at bounding box center [428, 232] width 220 height 60
copy span "[STREET_ADDRESS][PERSON_NAME]"
drag, startPoint x: 419, startPoint y: 221, endPoint x: 307, endPoint y: 219, distance: 112.7
click at [307, 219] on div "feito há 20 minutos Horário do pedido [DATE] 22:36 Status do pedido PREPARANDO …" at bounding box center [427, 186] width 240 height 268
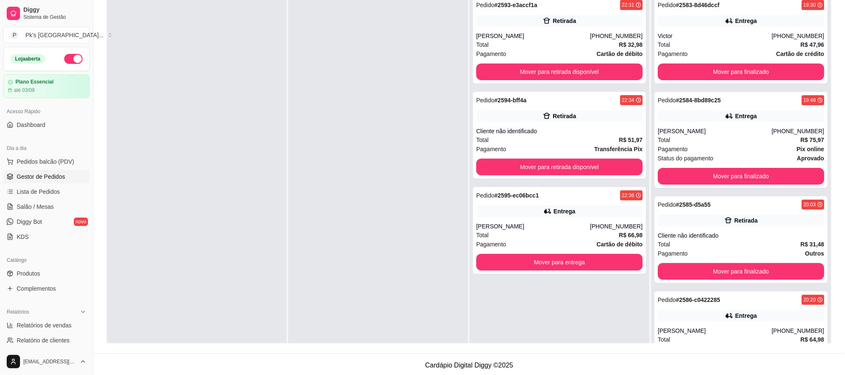
scroll to position [0, 0]
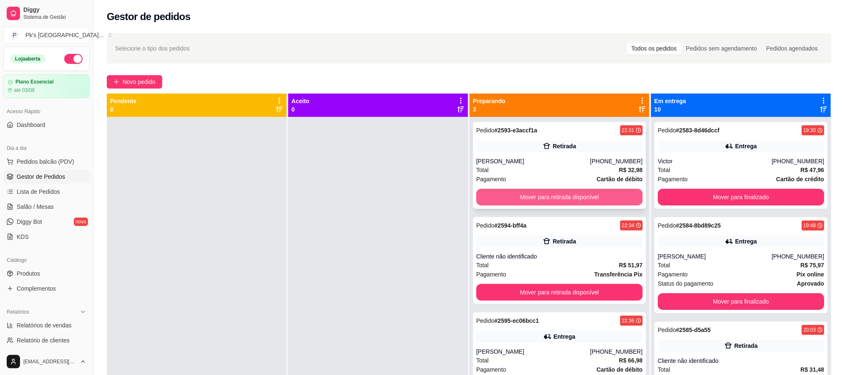
click at [556, 192] on button "Mover para retirada disponível" at bounding box center [559, 197] width 166 height 17
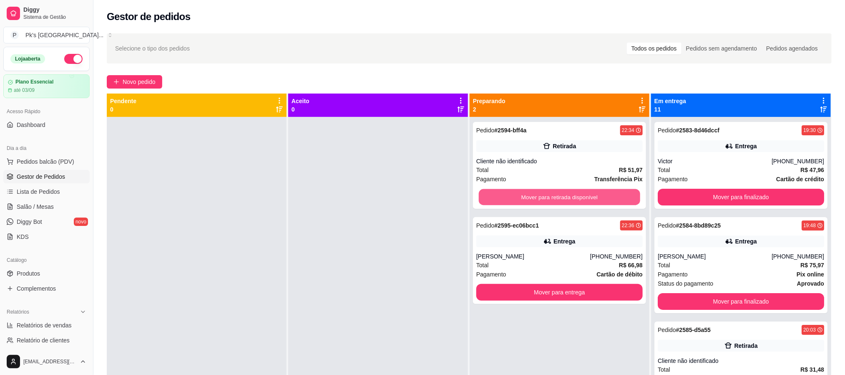
click at [556, 192] on button "Mover para retirada disponível" at bounding box center [559, 197] width 161 height 16
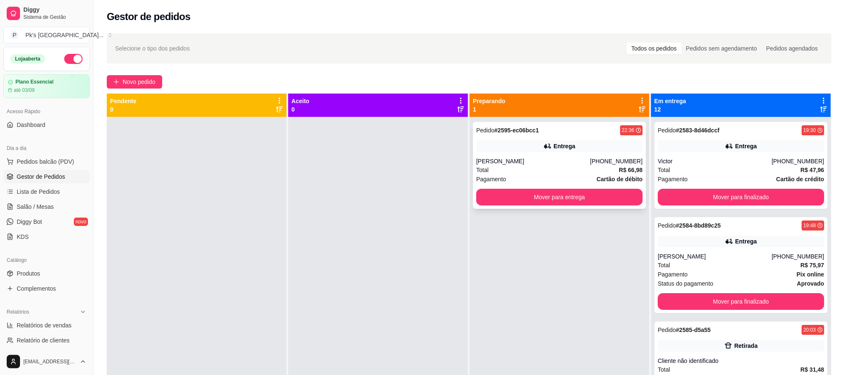
click at [558, 155] on div "Pedido # 2595-ec06bcc1 22:36 Entrega [PERSON_NAME] [PHONE_NUMBER] Total R$ 66,9…" at bounding box center [559, 165] width 173 height 87
click at [558, 197] on button "Mover para entrega" at bounding box center [559, 197] width 161 height 16
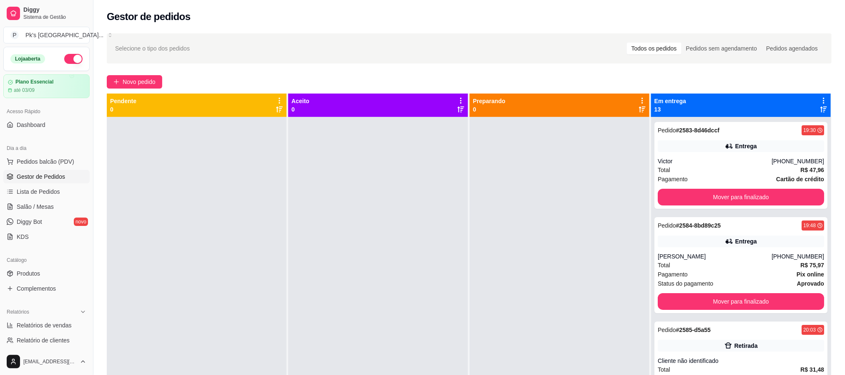
click at [49, 181] on span "Gestor de Pedidos" at bounding box center [41, 176] width 48 height 8
click at [45, 130] on link "Dashboard" at bounding box center [46, 124] width 86 height 13
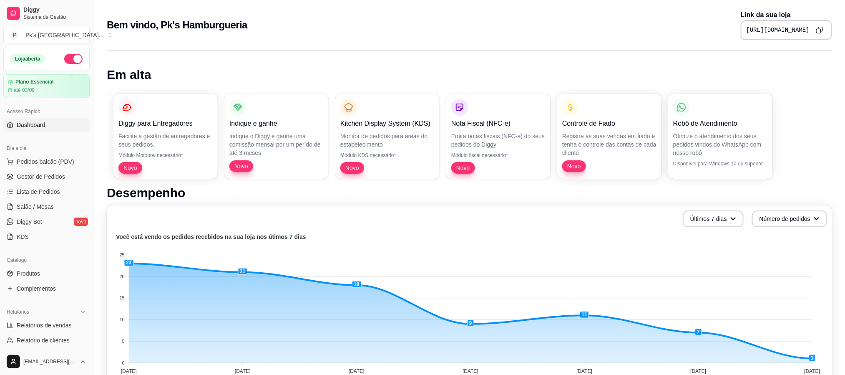
click at [819, 29] on icon "Copy to clipboard" at bounding box center [820, 30] width 8 height 8
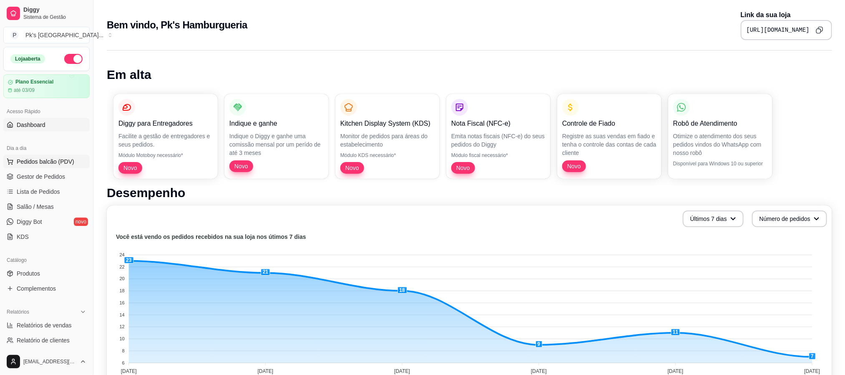
click at [40, 164] on span "Pedidos balcão (PDV)" at bounding box center [46, 161] width 58 height 8
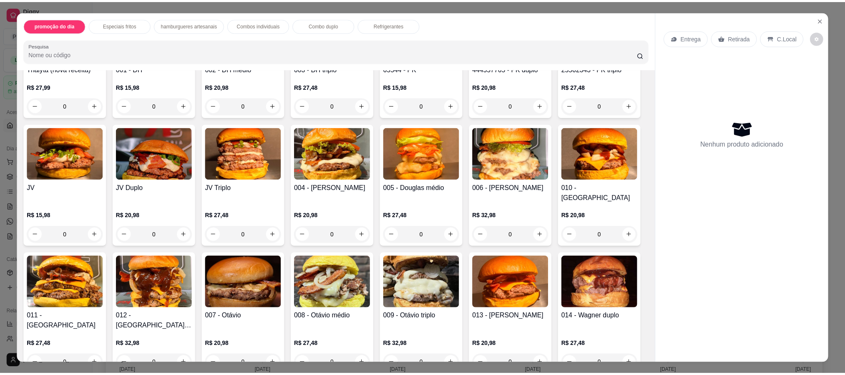
scroll to position [438, 0]
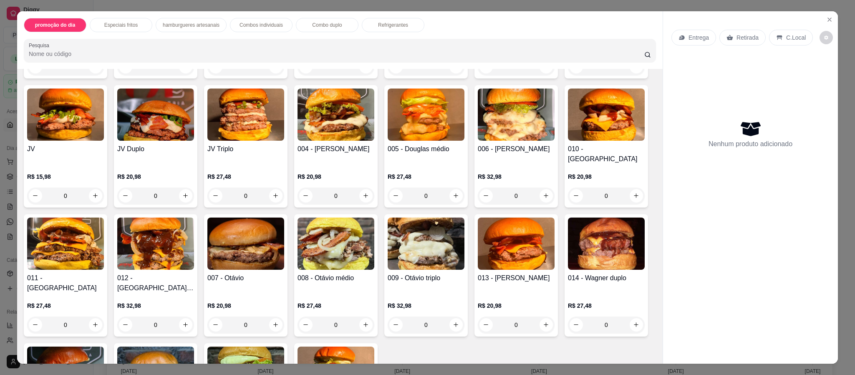
click at [194, 316] on div "0" at bounding box center [155, 324] width 77 height 17
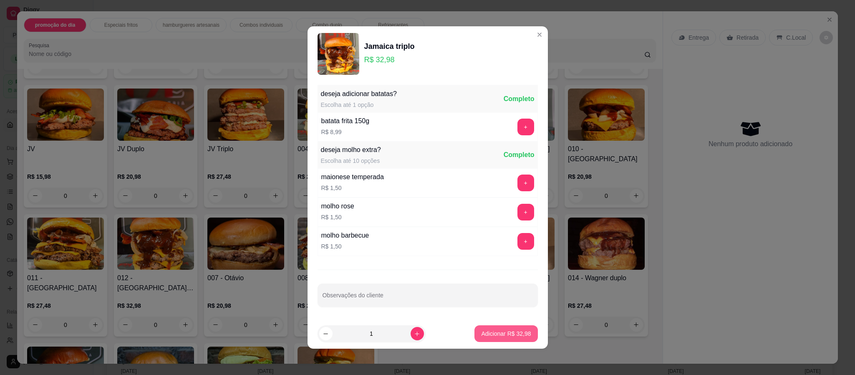
click at [481, 333] on p "Adicionar R$ 32,98" at bounding box center [506, 333] width 50 height 8
type input "1"
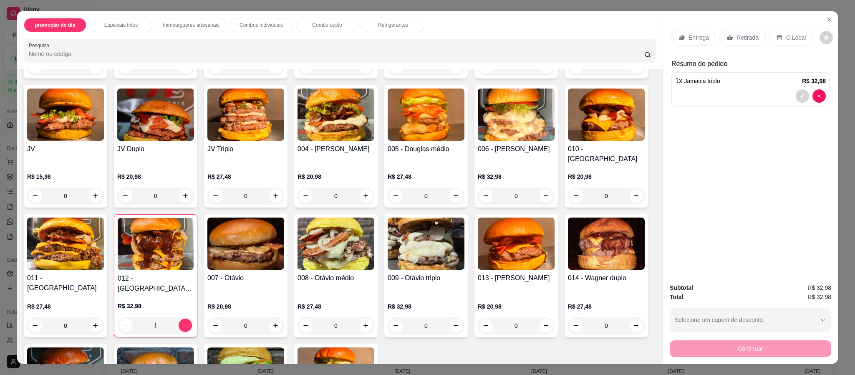
click at [736, 38] on p "Retirada" at bounding box center [747, 37] width 22 height 8
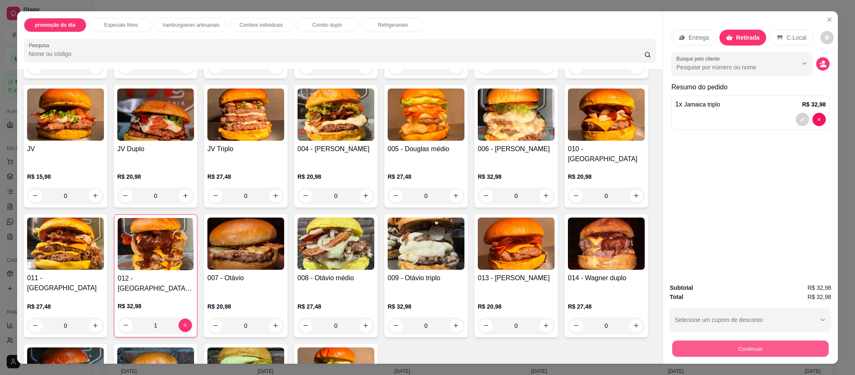
click at [746, 353] on button "Continuar" at bounding box center [750, 348] width 156 height 16
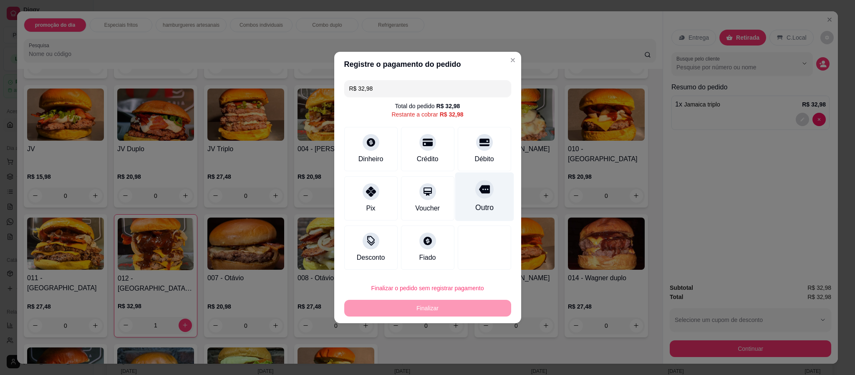
click at [480, 194] on icon at bounding box center [484, 189] width 11 height 11
type input "R$ 0,00"
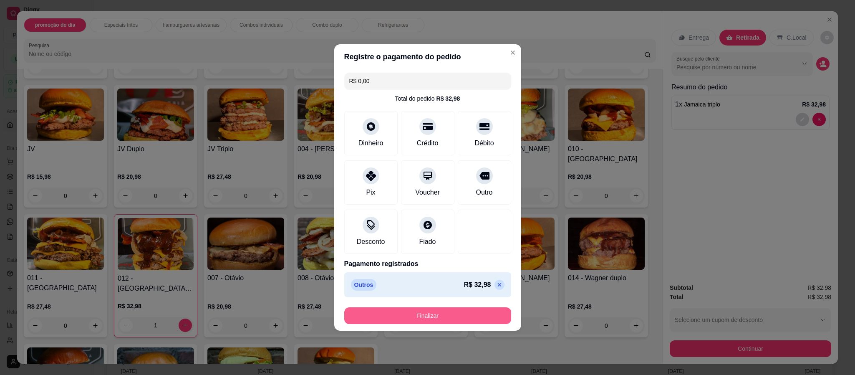
click at [484, 310] on button "Finalizar" at bounding box center [427, 315] width 167 height 17
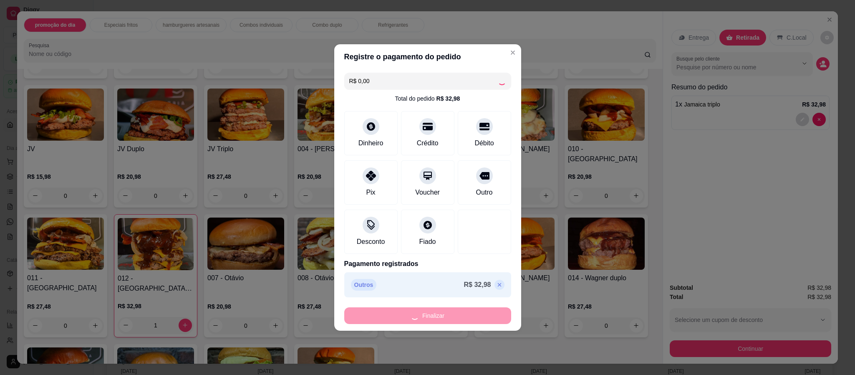
type input "0"
type input "-R$ 32,98"
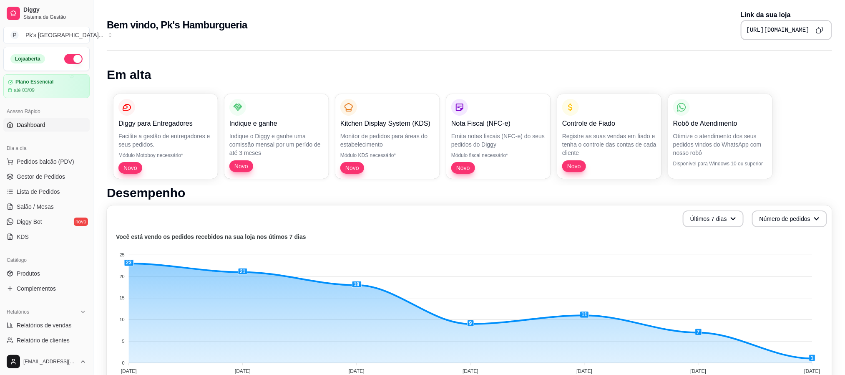
click at [64, 63] on button "button" at bounding box center [73, 59] width 18 height 10
click at [38, 171] on link "Gestor de Pedidos" at bounding box center [46, 176] width 86 height 13
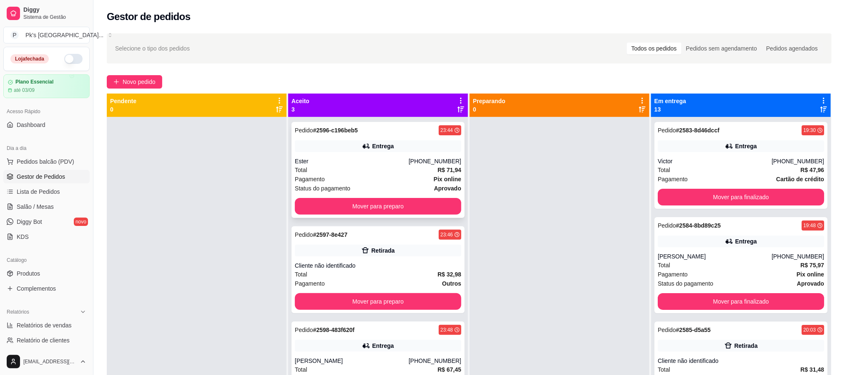
click at [368, 163] on div "Ester" at bounding box center [352, 161] width 114 height 8
click at [368, 209] on button "Mover para preparo" at bounding box center [378, 206] width 166 height 17
click at [365, 204] on button "Mover para preparo" at bounding box center [377, 206] width 161 height 16
click at [395, 161] on div "Ester" at bounding box center [352, 161] width 114 height 8
click at [387, 203] on button "Mover para preparo" at bounding box center [377, 206] width 161 height 16
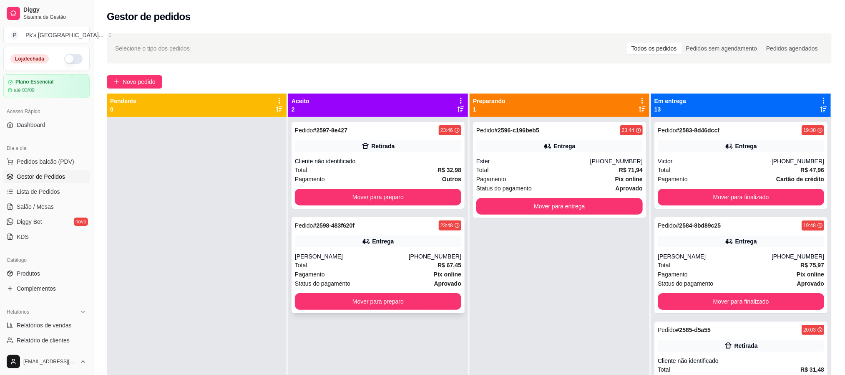
click at [392, 254] on div "[PERSON_NAME]" at bounding box center [352, 256] width 114 height 8
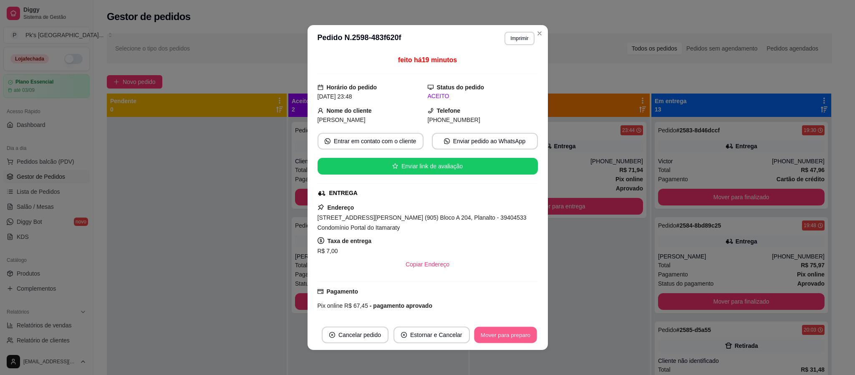
click at [487, 333] on button "Mover para preparo" at bounding box center [505, 335] width 63 height 16
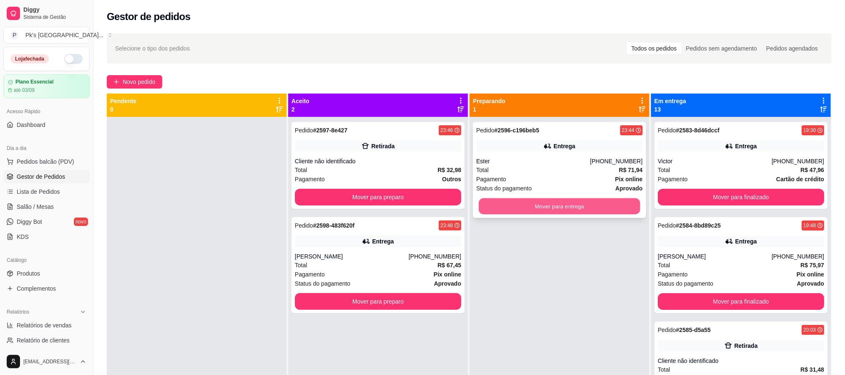
click at [555, 208] on button "Mover para entrega" at bounding box center [559, 206] width 161 height 16
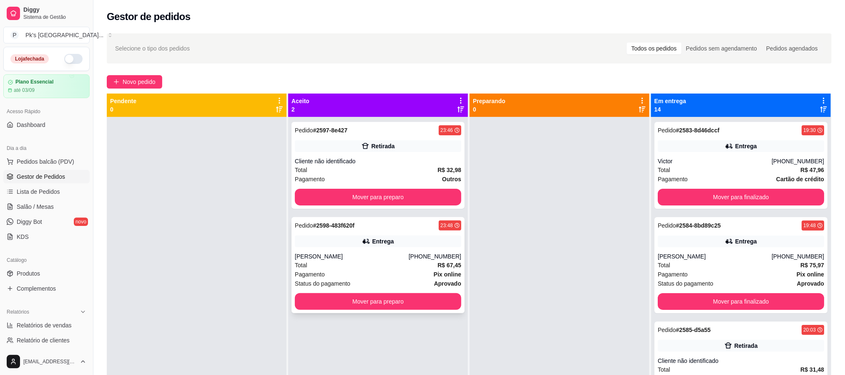
click at [353, 249] on div "Pedido # 2598-483f620f 23:48 Entrega [PERSON_NAME] [PHONE_NUMBER] Total R$ 67,4…" at bounding box center [378, 265] width 173 height 96
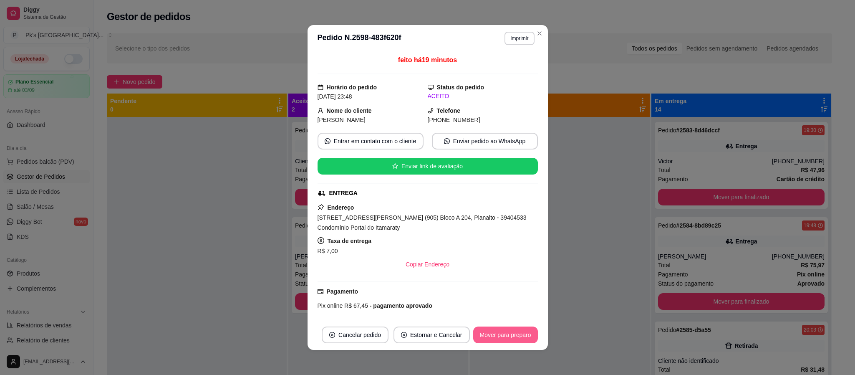
click at [504, 328] on button "Mover para preparo" at bounding box center [505, 334] width 65 height 17
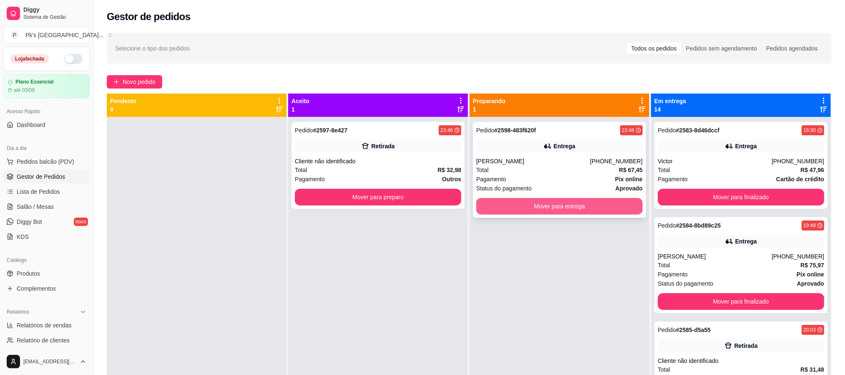
click at [579, 207] on button "Mover para entrega" at bounding box center [559, 206] width 166 height 17
click at [517, 297] on div "Pedido # 2598-483f620f 23:48 Entrega [PERSON_NAME] [PHONE_NUMBER] Total R$ 67,4…" at bounding box center [560, 304] width 180 height 375
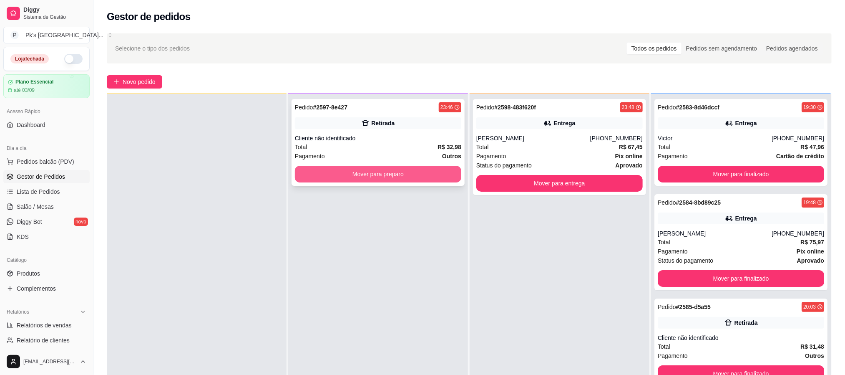
click at [386, 173] on button "Mover para preparo" at bounding box center [378, 174] width 166 height 17
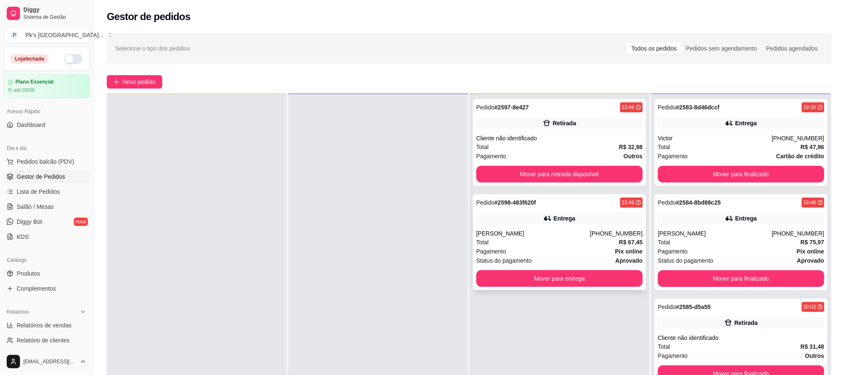
click at [528, 248] on div "Pagamento Pix online" at bounding box center [559, 251] width 166 height 9
click at [563, 119] on div "Retirada" at bounding box center [564, 123] width 23 height 8
click at [587, 176] on button "Mover para retirada disponível" at bounding box center [559, 174] width 161 height 16
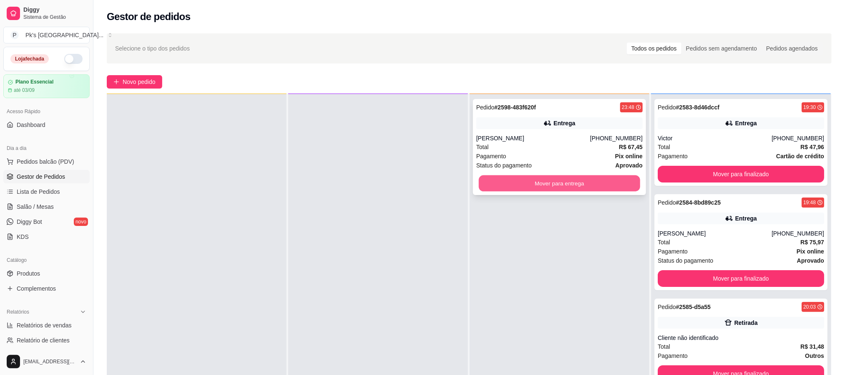
click at [509, 179] on button "Mover para entrega" at bounding box center [559, 183] width 161 height 16
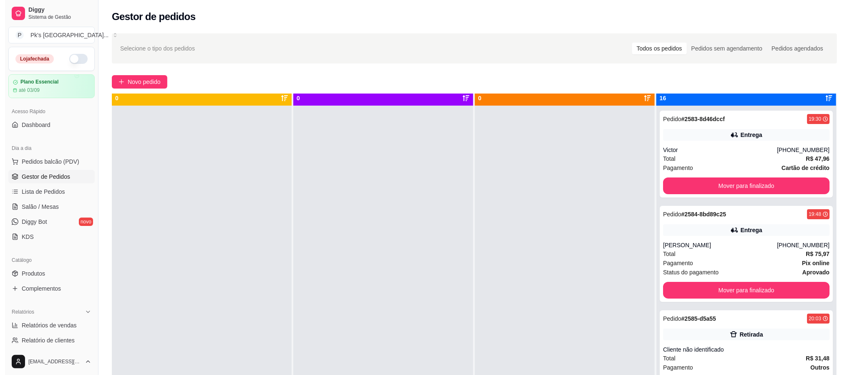
scroll to position [0, 0]
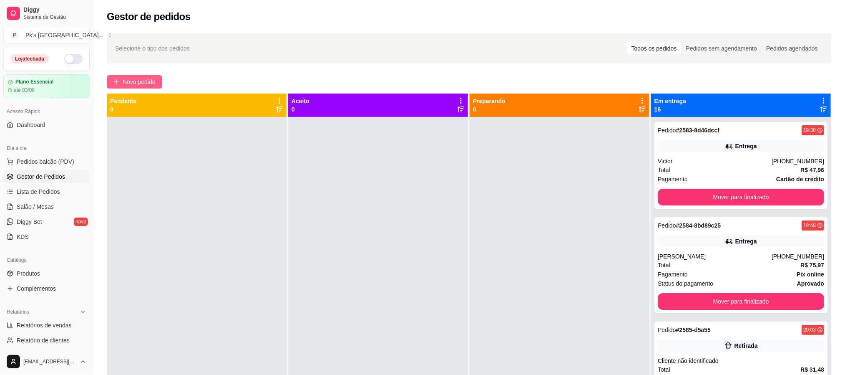
click at [136, 80] on span "Novo pedido" at bounding box center [139, 81] width 33 height 9
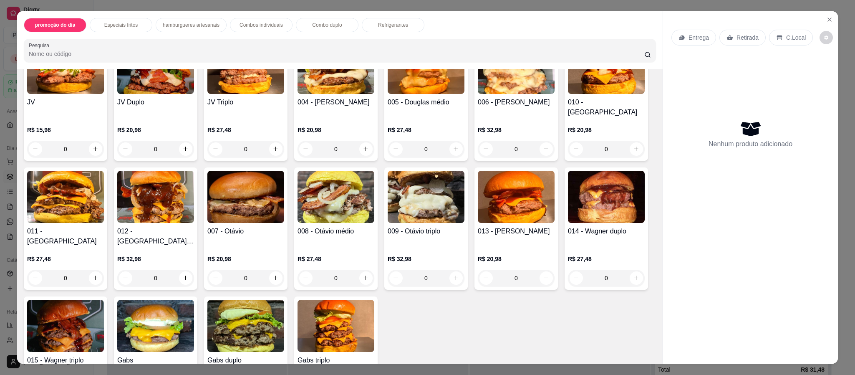
scroll to position [501, 0]
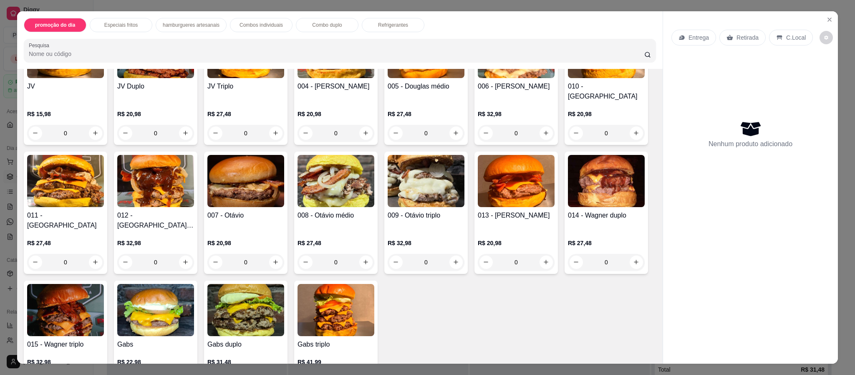
click at [568, 141] on div "0" at bounding box center [606, 133] width 77 height 17
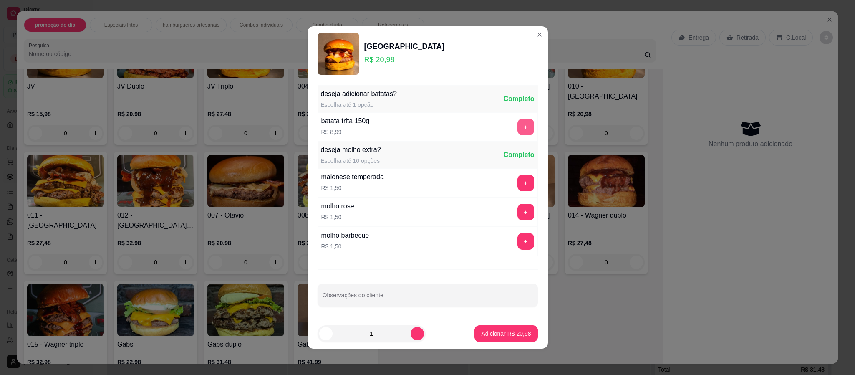
click at [517, 129] on button "+" at bounding box center [525, 126] width 17 height 17
click at [507, 335] on p "Adicionar R$ 29,97" at bounding box center [506, 333] width 48 height 8
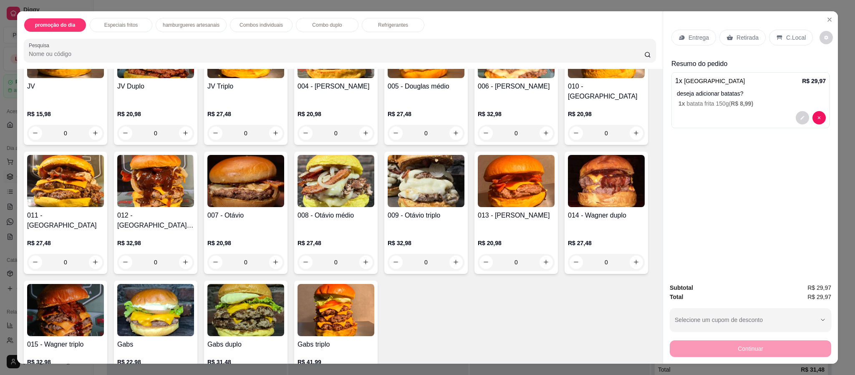
click at [700, 40] on p "Entrega" at bounding box center [698, 37] width 20 height 8
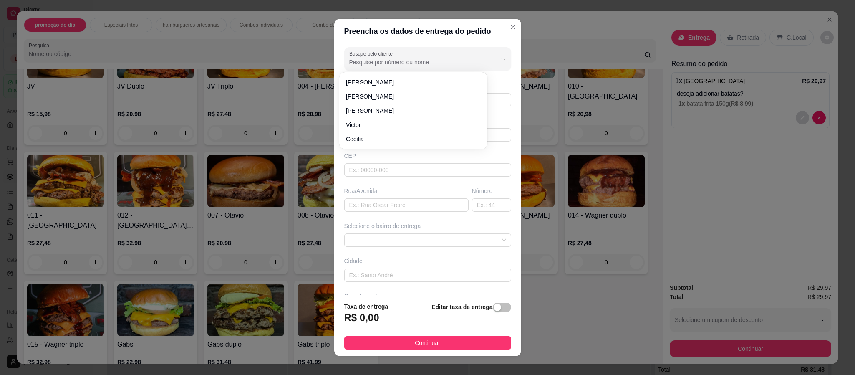
click at [387, 63] on input "Busque pelo cliente" at bounding box center [416, 62] width 134 height 8
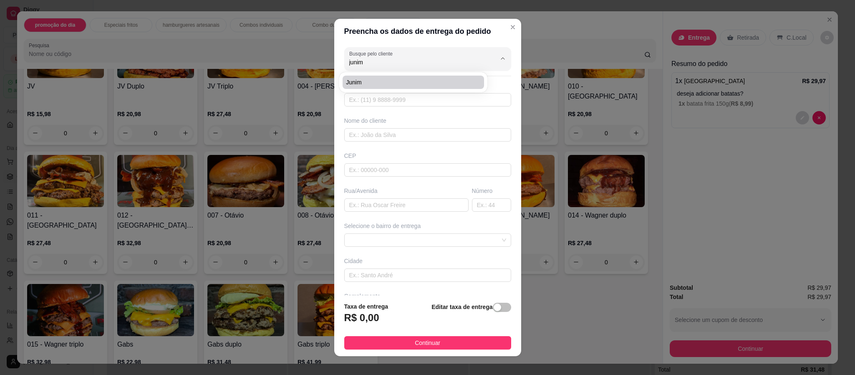
click at [388, 83] on span "Junim" at bounding box center [409, 82] width 126 height 8
type input "Junim"
type input "38991397344"
type input "Junim"
type input "av"
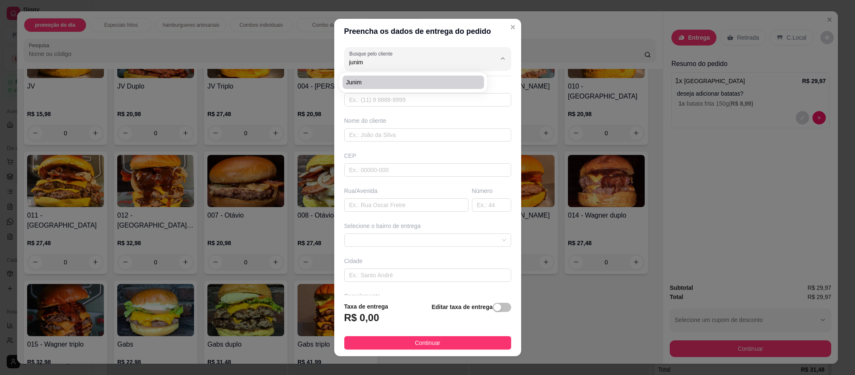
type input "564654564"
type input "Montes Claros"
type input "hotel"
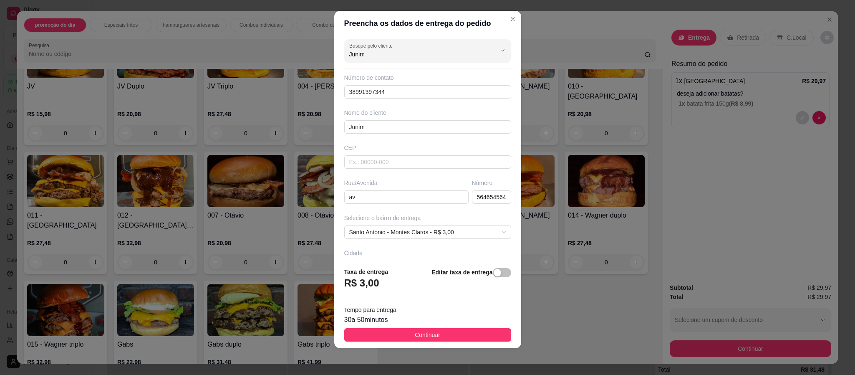
scroll to position [0, 0]
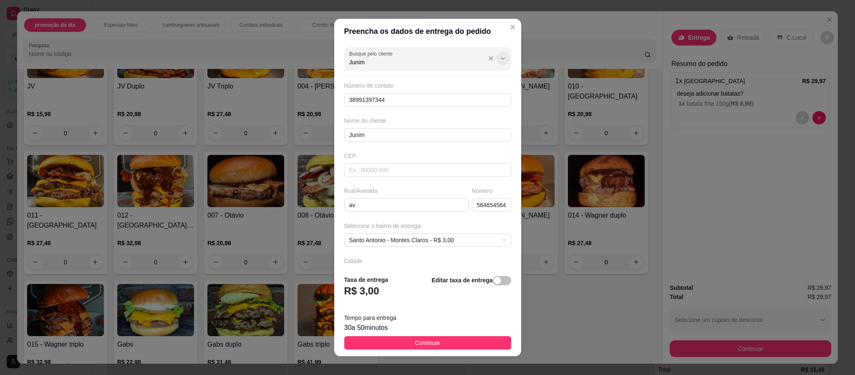
click at [499, 56] on icon "Show suggestions" at bounding box center [502, 58] width 7 height 7
type input "J"
click at [416, 95] on input "38991397344" at bounding box center [427, 99] width 167 height 13
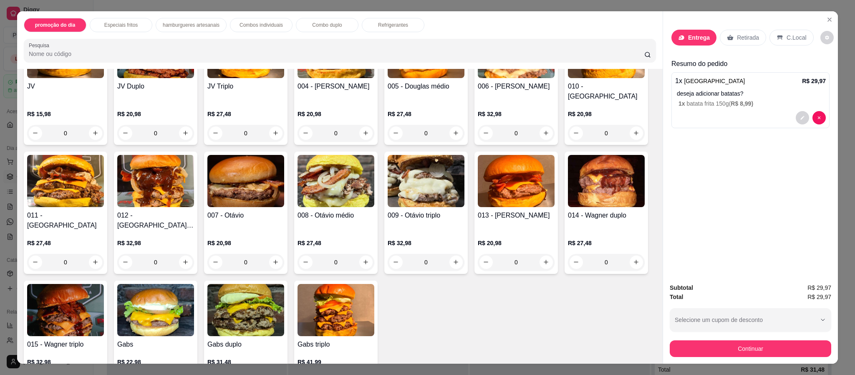
click at [698, 40] on p "Entrega" at bounding box center [699, 37] width 22 height 8
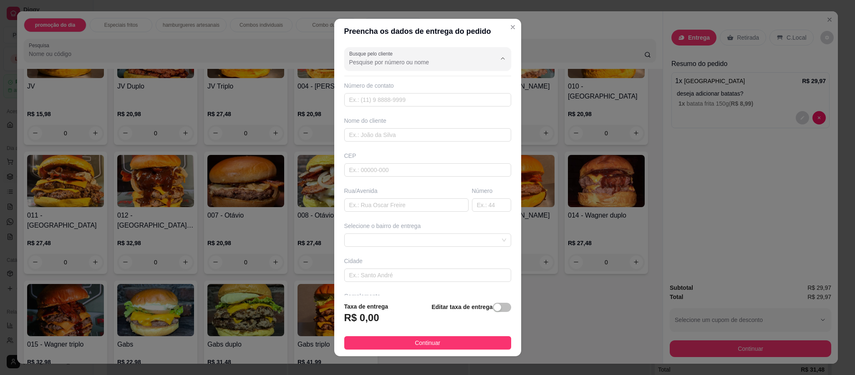
click at [370, 64] on input "Busque pelo cliente" at bounding box center [416, 62] width 134 height 8
click at [189, 40] on div "Preencha os dados de entrega do pedido Busque pelo cliente Número de contato No…" at bounding box center [427, 187] width 855 height 375
click at [406, 106] on input "text" at bounding box center [427, 99] width 167 height 13
click at [376, 102] on input "text" at bounding box center [427, 99] width 167 height 13
paste input "[PHONE_NUMBER]"
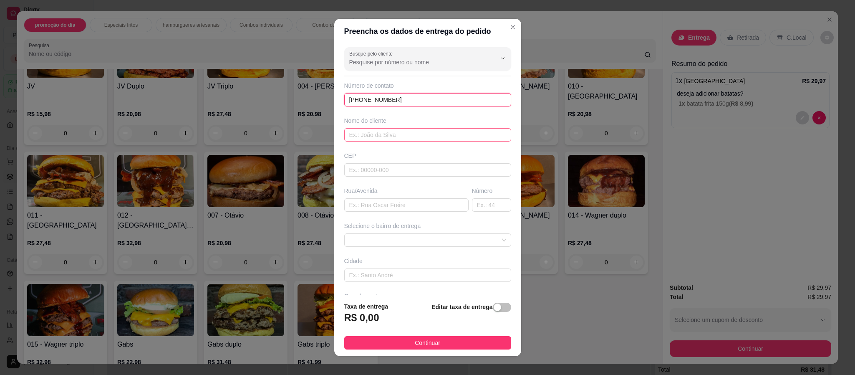
type input "[PHONE_NUMBER]"
click at [383, 139] on input "text" at bounding box center [427, 134] width 167 height 13
type input "[MEDICAL_DATA] de galo"
click at [393, 206] on input "text" at bounding box center [406, 204] width 124 height 13
paste input "Salvador 904"
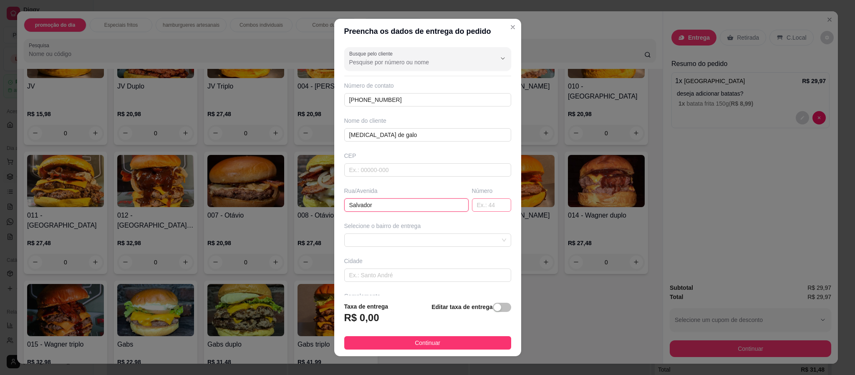
type input "Salvador"
click at [473, 211] on input "text" at bounding box center [491, 204] width 39 height 13
paste input "Salvador 904"
click at [472, 207] on input "Salvador 904" at bounding box center [491, 204] width 39 height 13
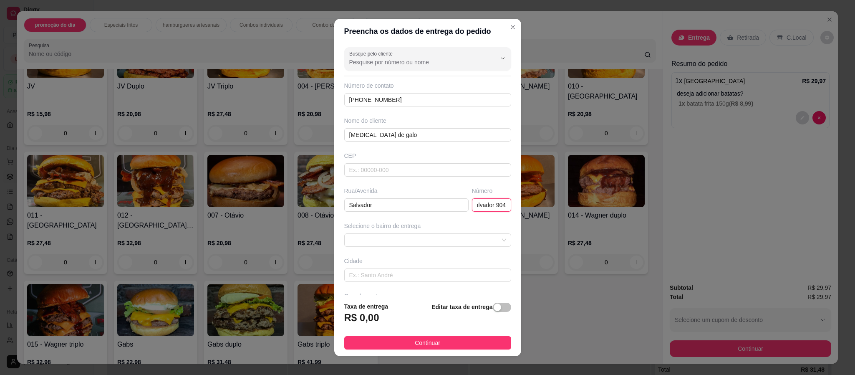
click at [472, 208] on input "Salvador 904" at bounding box center [491, 204] width 39 height 13
click at [416, 246] on span at bounding box center [427, 240] width 157 height 13
type input "904"
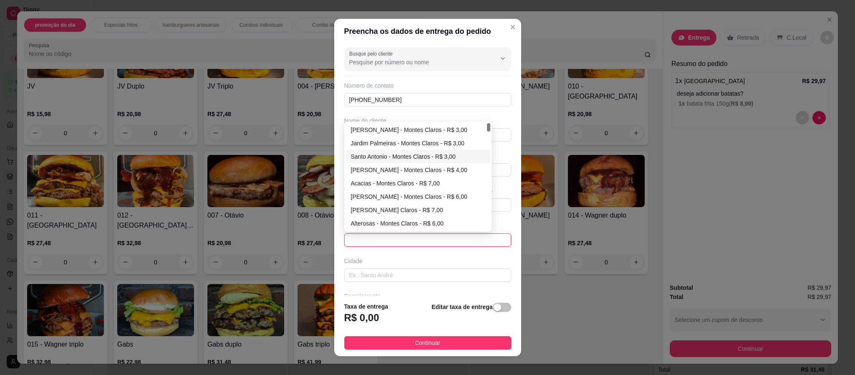
click at [413, 158] on div "Santo Antonio - Montes Claros - R$ 3,00" at bounding box center [418, 156] width 135 height 9
type input "Montes Claros"
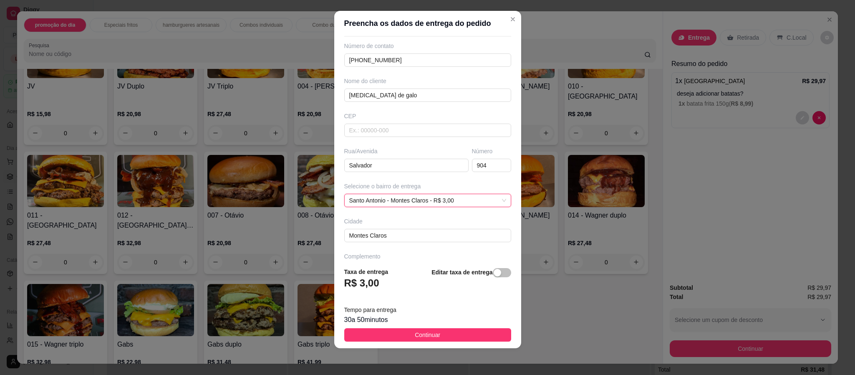
scroll to position [59, 0]
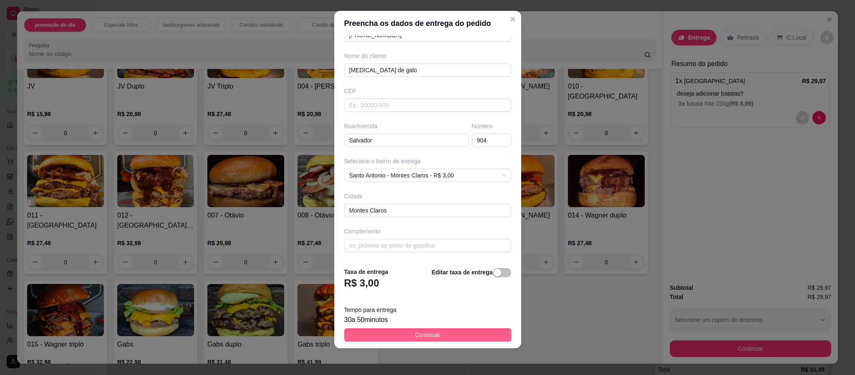
click at [450, 337] on button "Continuar" at bounding box center [427, 334] width 167 height 13
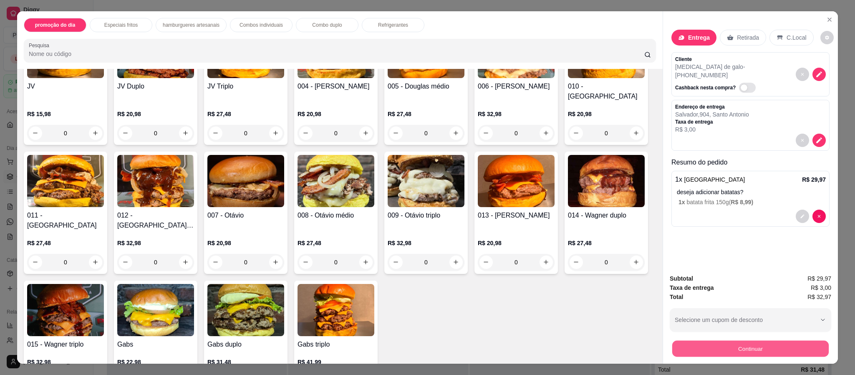
click at [759, 345] on button "Continuar" at bounding box center [750, 348] width 156 height 16
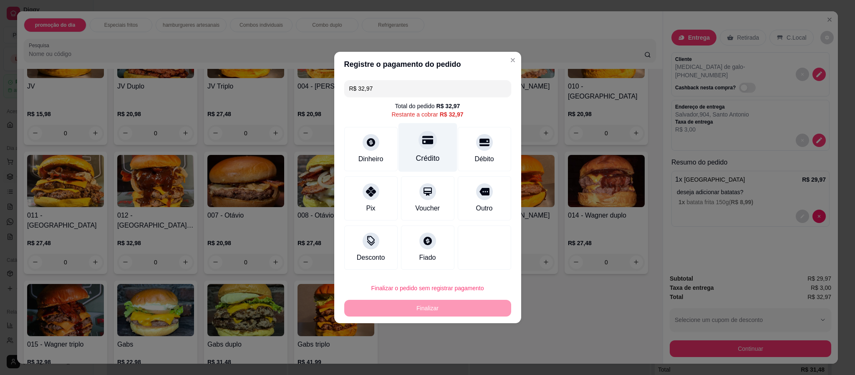
click at [423, 153] on div "Crédito" at bounding box center [428, 158] width 24 height 11
type input "R$ 0,00"
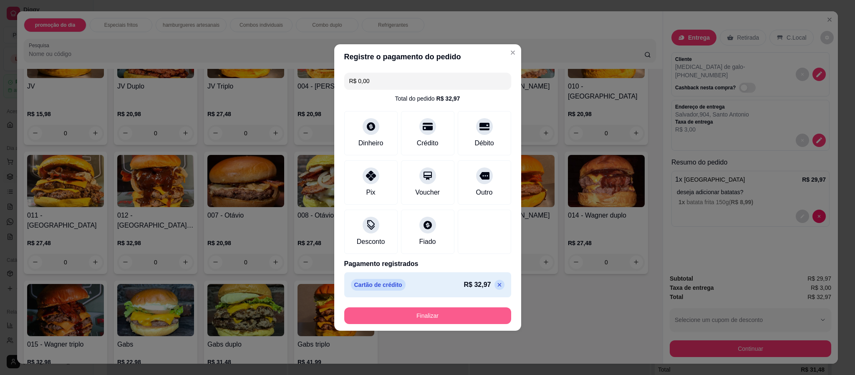
click at [468, 315] on button "Finalizar" at bounding box center [427, 315] width 167 height 17
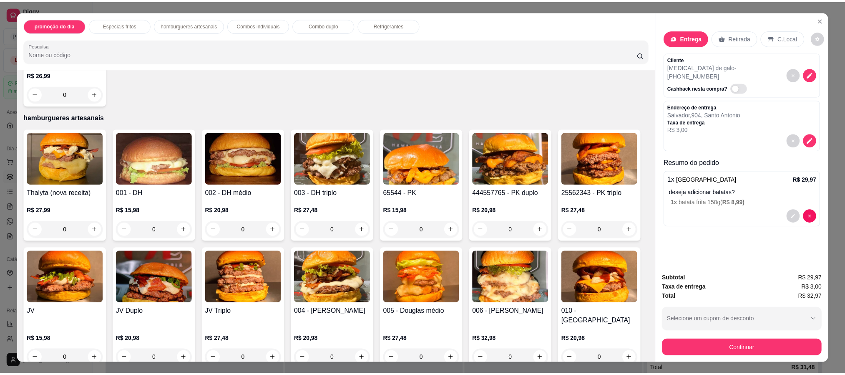
scroll to position [250, 0]
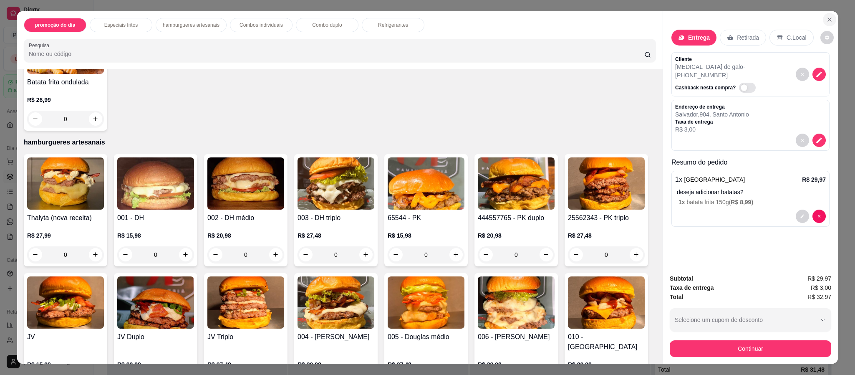
click at [828, 19] on icon "Close" at bounding box center [829, 19] width 7 height 7
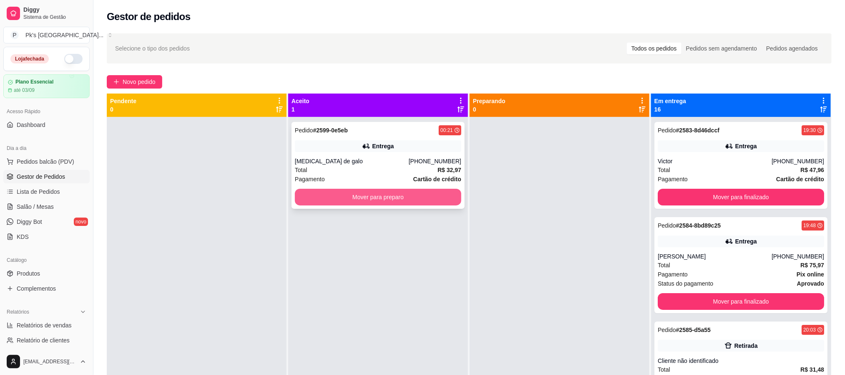
click at [332, 196] on button "Mover para preparo" at bounding box center [378, 197] width 166 height 17
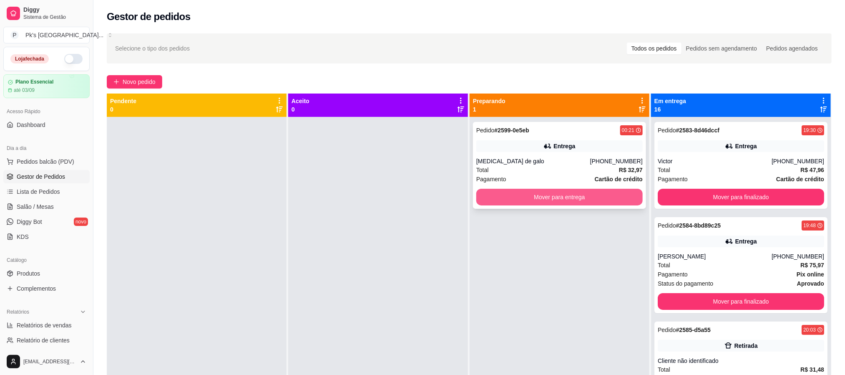
click at [559, 202] on button "Mover para entrega" at bounding box center [559, 197] width 166 height 17
click at [526, 194] on button "Mover para entrega" at bounding box center [559, 197] width 161 height 16
click at [512, 196] on button "Mover para entrega" at bounding box center [559, 197] width 161 height 16
